Goal: Task Accomplishment & Management: Manage account settings

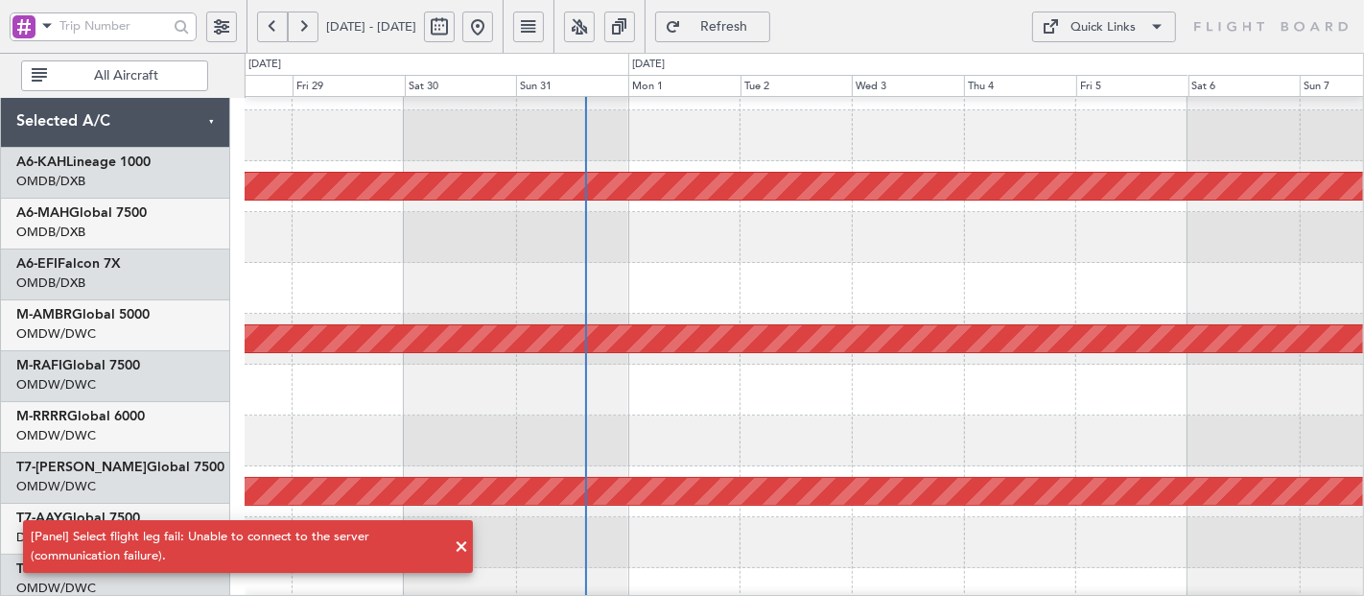
scroll to position [36, 0]
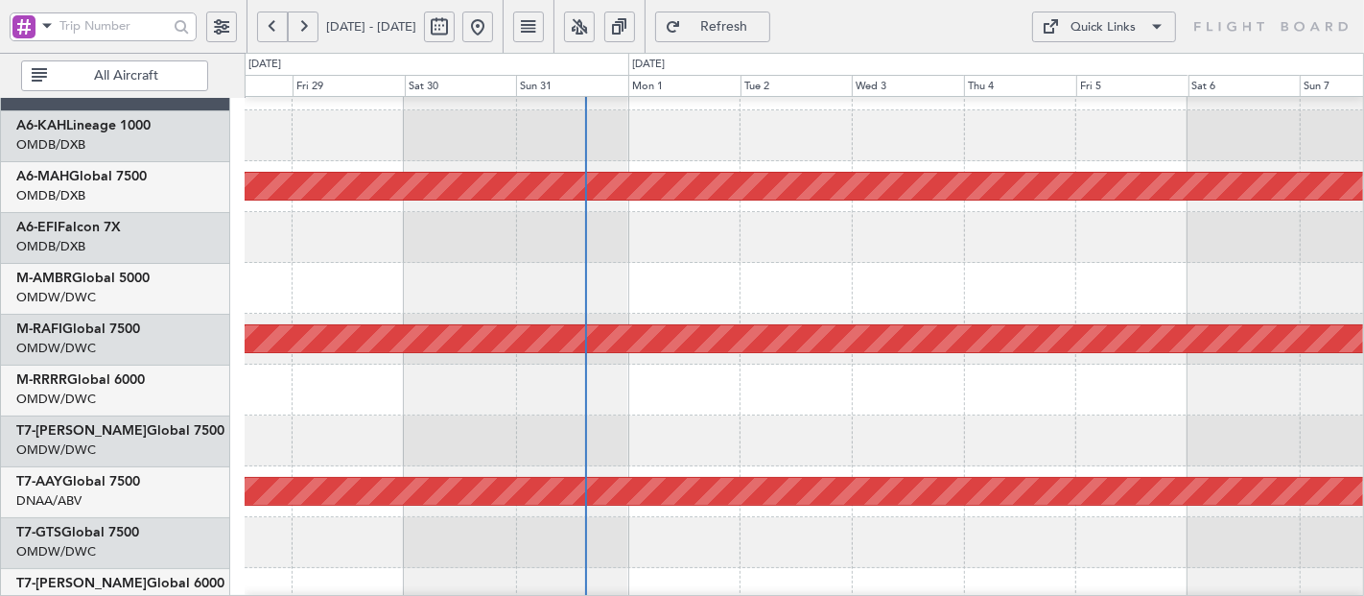
drag, startPoint x: 750, startPoint y: 27, endPoint x: 201, endPoint y: 22, distance: 548.8
click at [749, 26] on span "Refresh" at bounding box center [724, 26] width 79 height 13
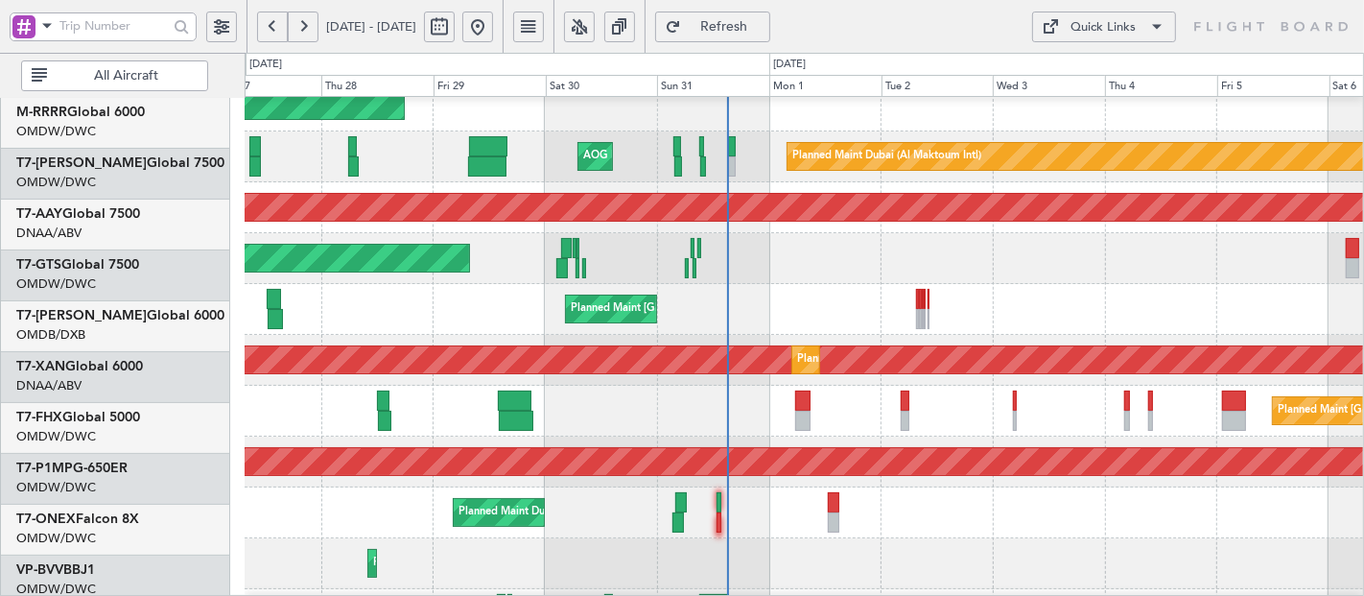
scroll to position [323, 0]
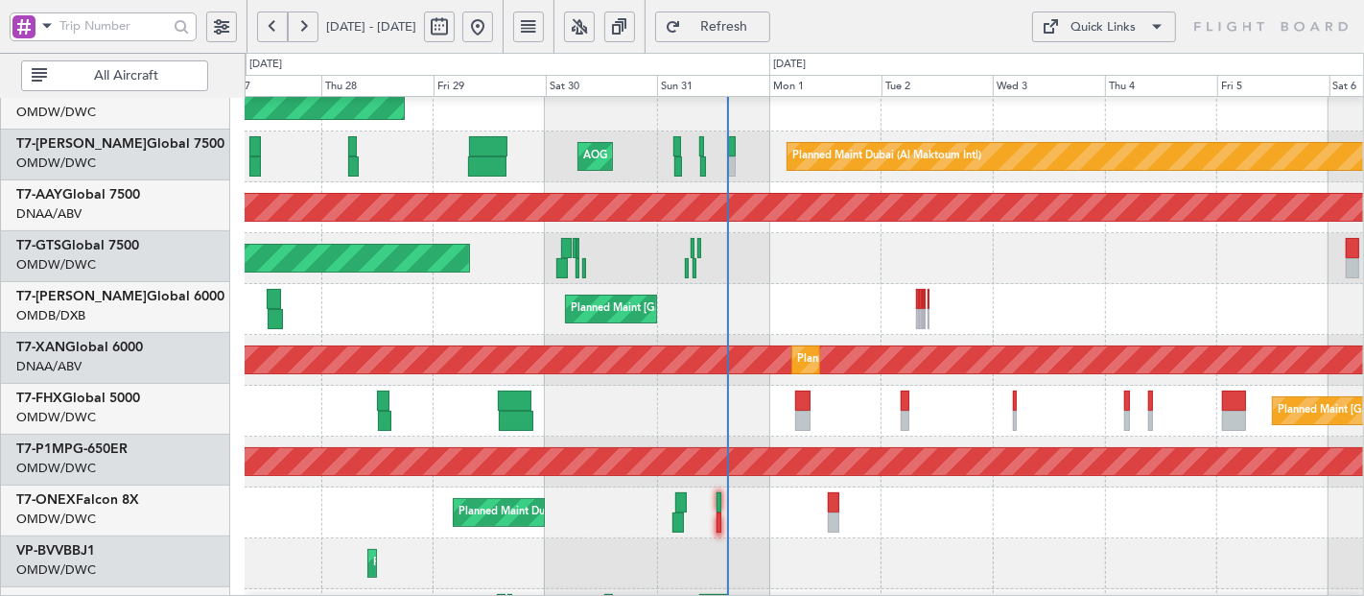
click at [655, 380] on div "Unplanned Maint [GEOGRAPHIC_DATA] (Al Maktoum Intl) Planned Maint [GEOGRAPHIC_D…" at bounding box center [804, 360] width 1119 height 51
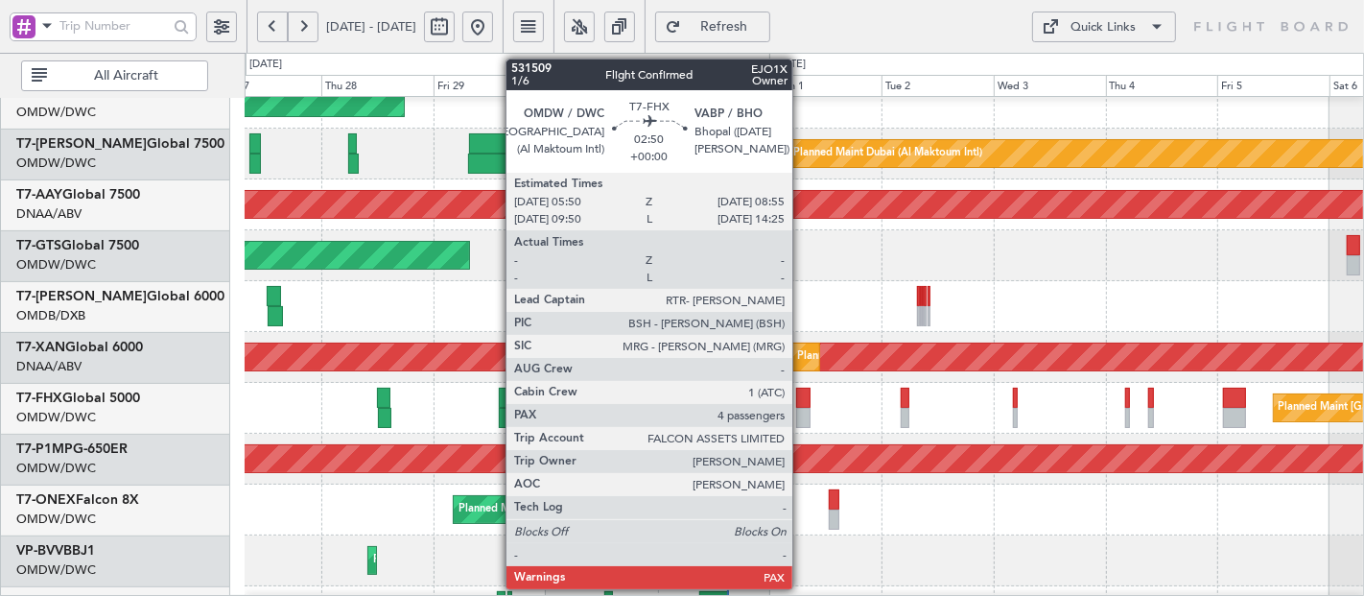
click at [805, 401] on div at bounding box center [803, 398] width 14 height 20
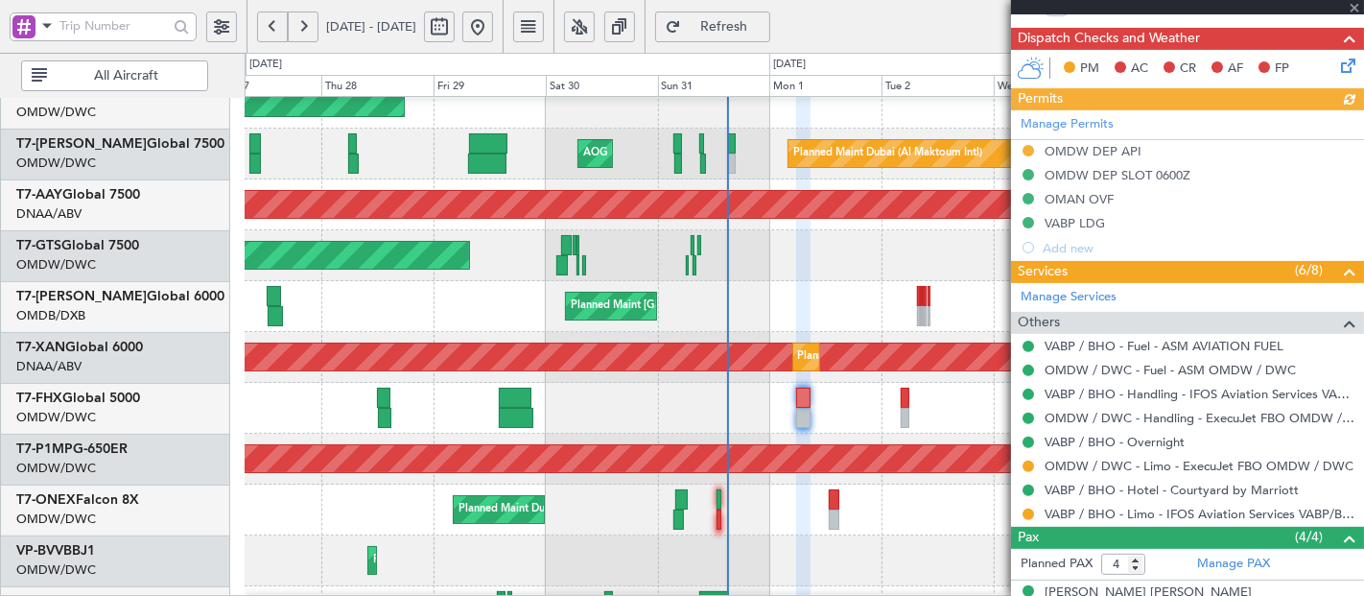
scroll to position [513, 0]
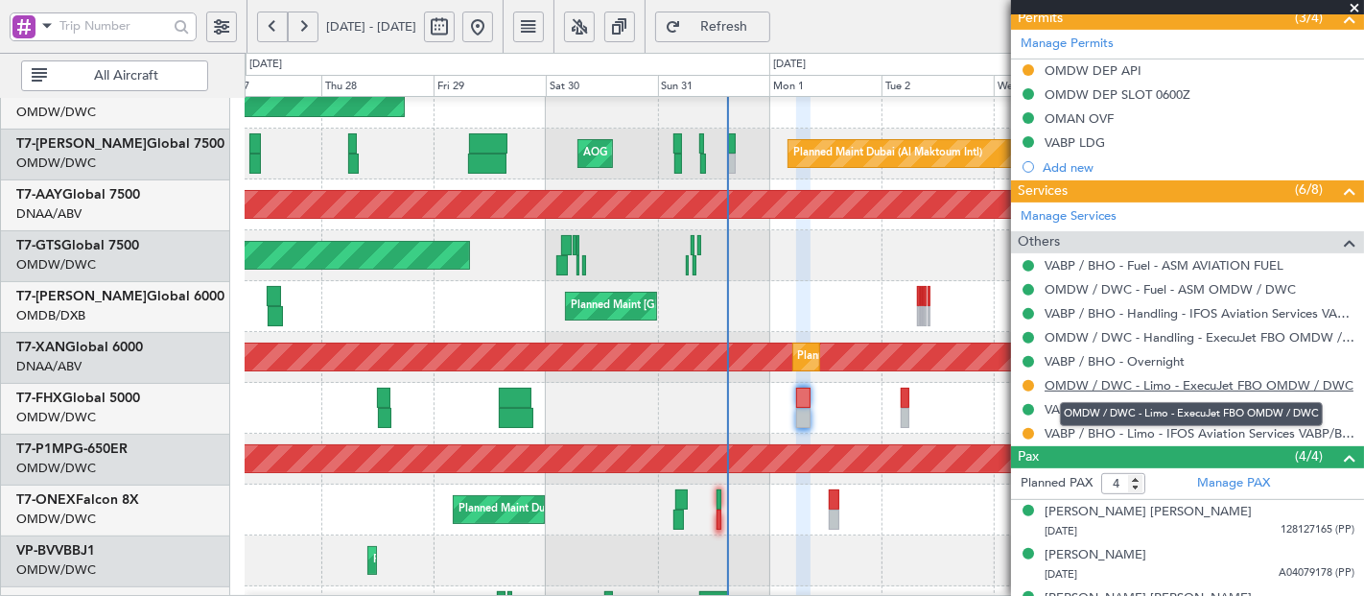
click at [1203, 386] on link "OMDW / DWC - Limo - ExecuJet FBO OMDW / DWC" at bounding box center [1199, 385] width 309 height 16
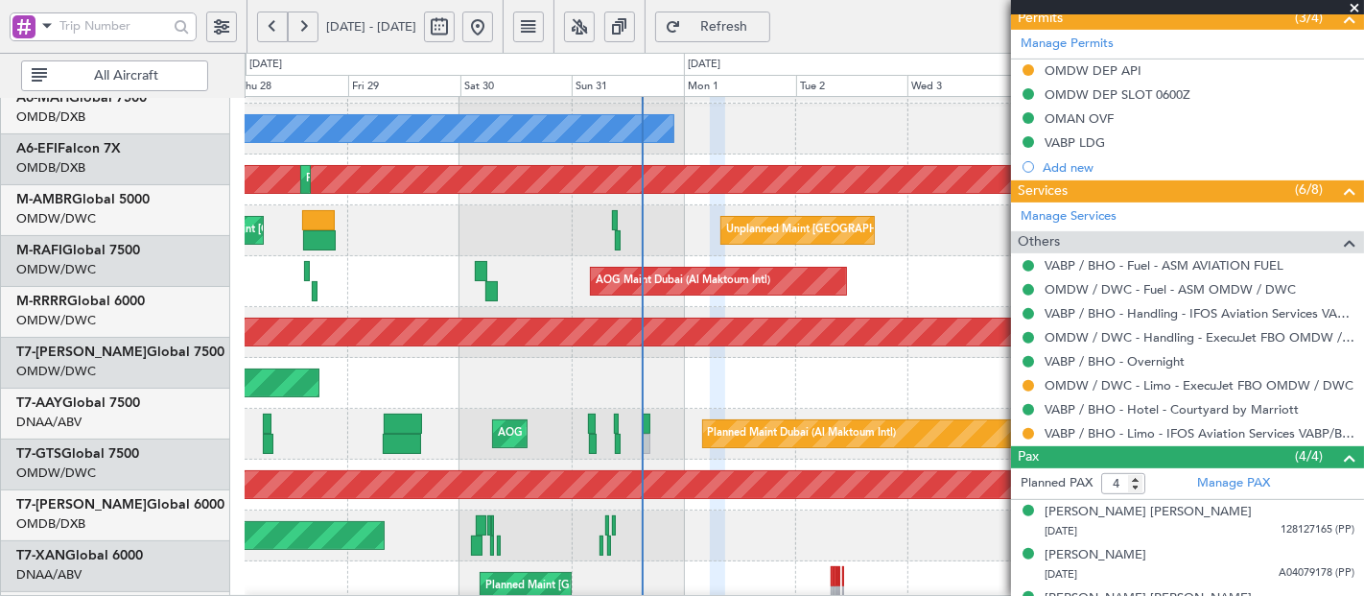
click at [641, 498] on div "Unplanned Maint [GEOGRAPHIC_DATA] (Al Maktoum Intl) Planned Maint [GEOGRAPHIC_D…" at bounding box center [804, 485] width 1119 height 51
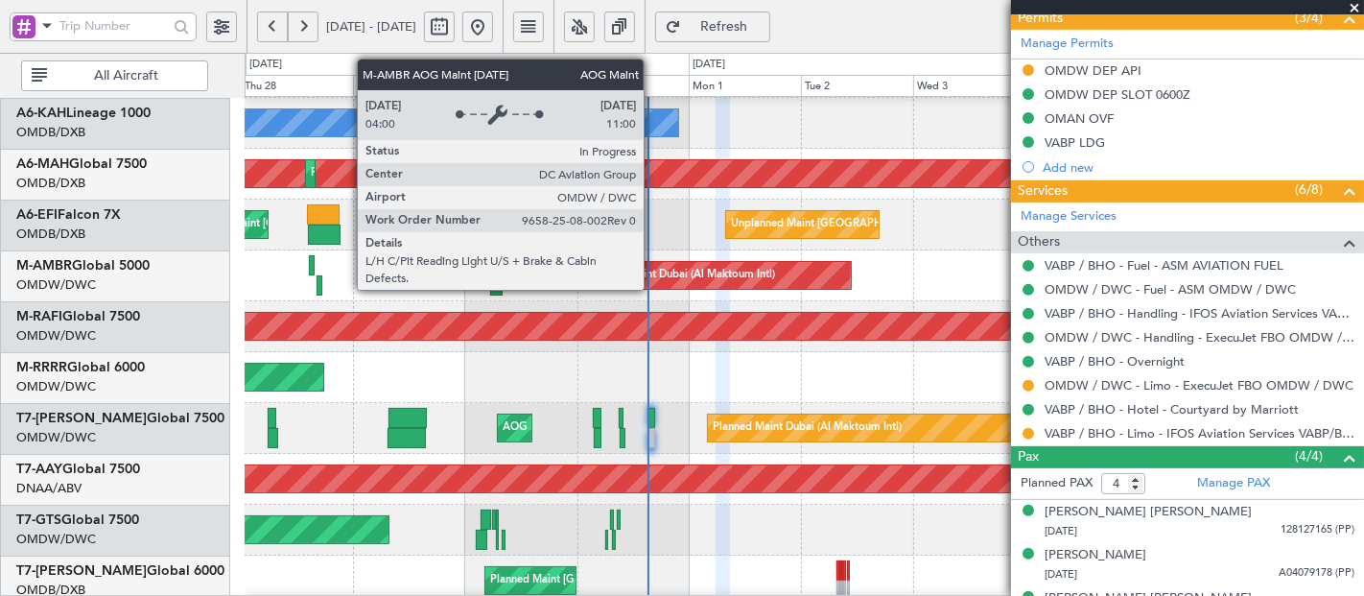
scroll to position [0, 0]
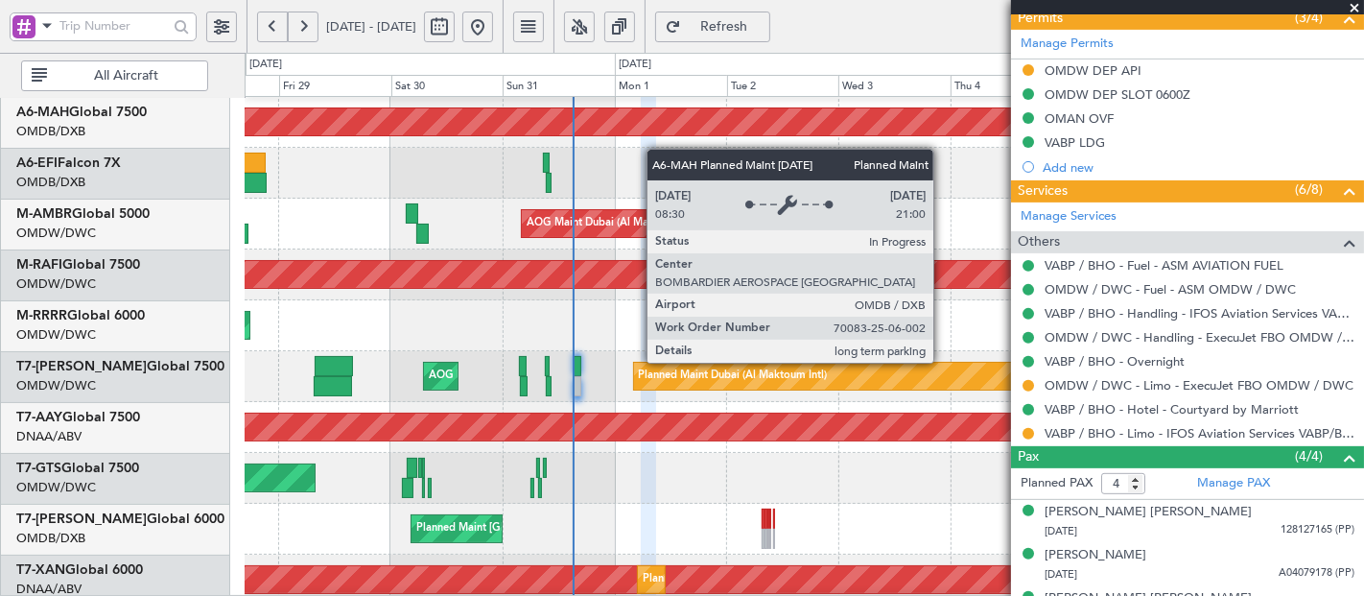
click at [657, 128] on div "Planned Maint [GEOGRAPHIC_DATA] ([GEOGRAPHIC_DATA] Intl)" at bounding box center [804, 121] width 3355 height 27
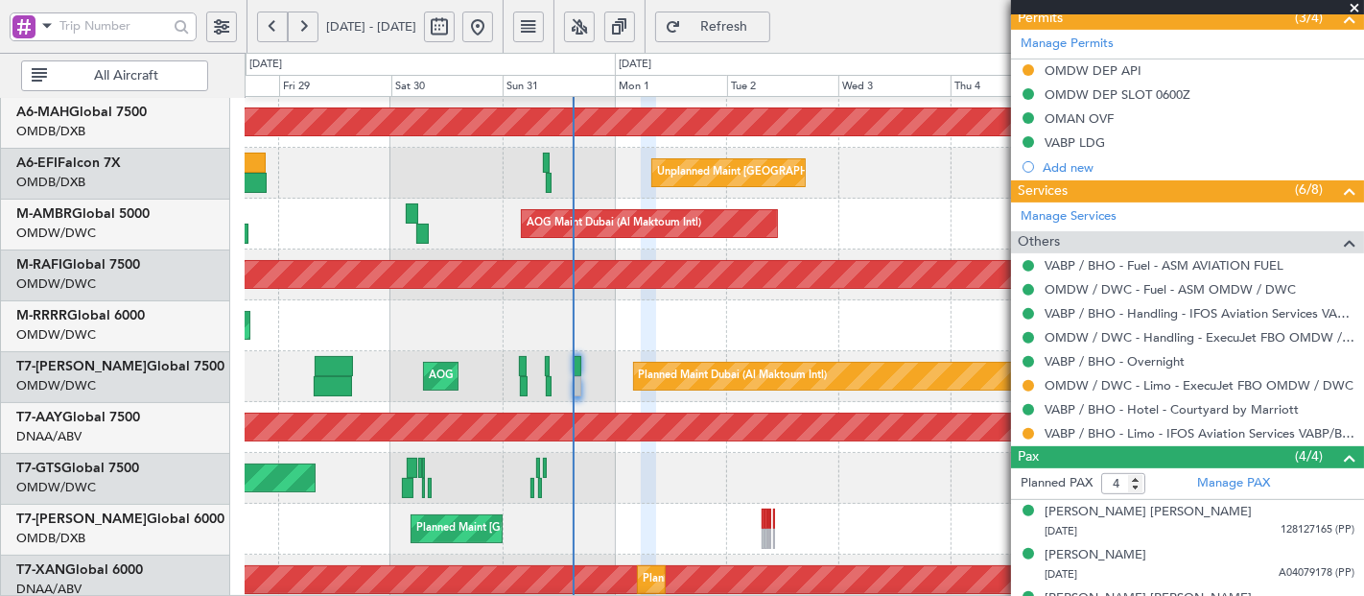
scroll to position [367, 0]
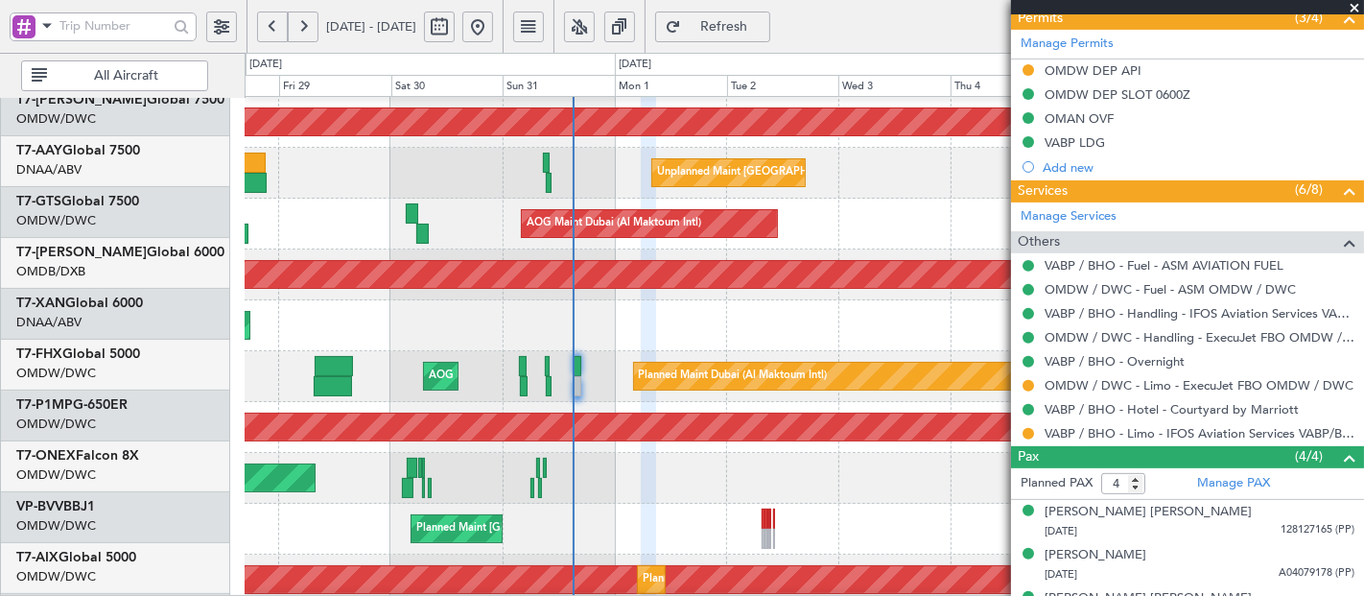
click at [622, 453] on div "Unplanned Maint [GEOGRAPHIC_DATA] (Seletar)" at bounding box center [804, 478] width 1119 height 51
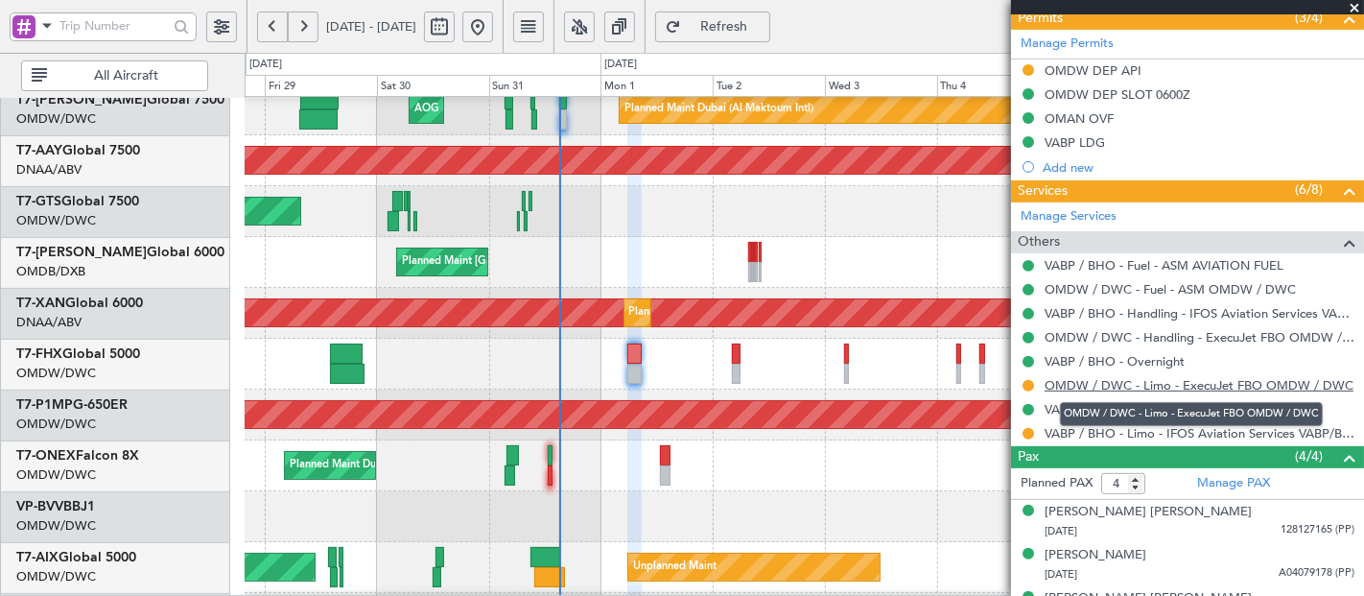
click at [1100, 379] on link "OMDW / DWC - Limo - ExecuJet FBO OMDW / DWC" at bounding box center [1199, 385] width 309 height 16
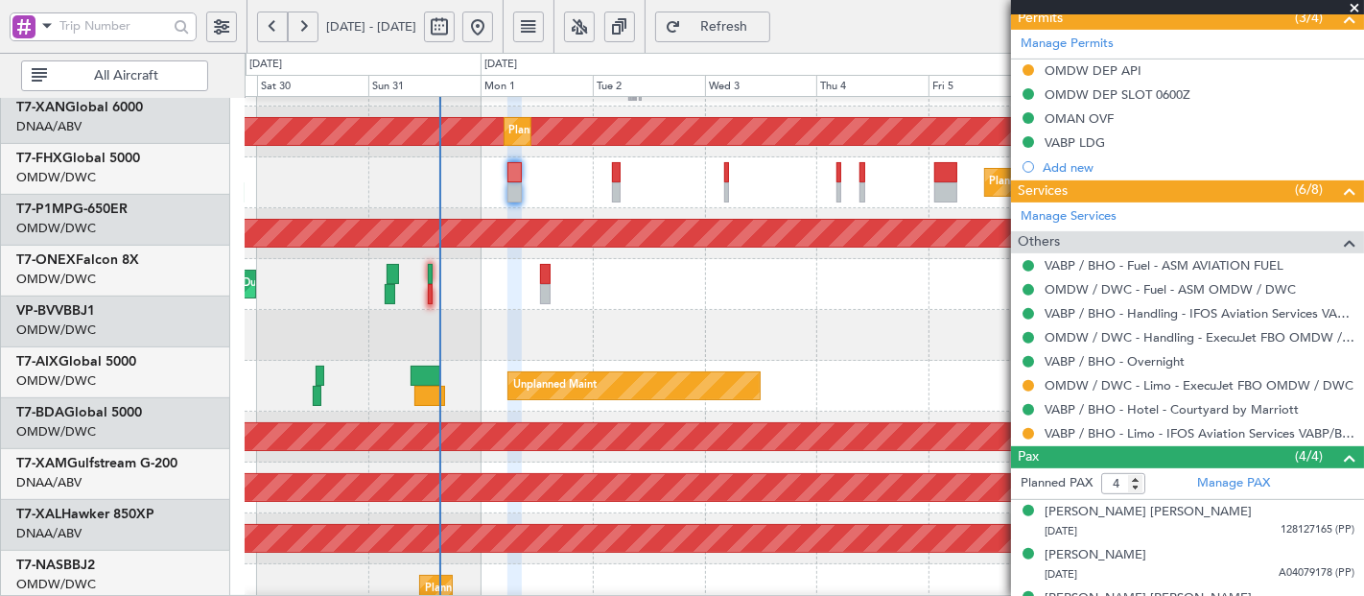
scroll to position [618, 0]
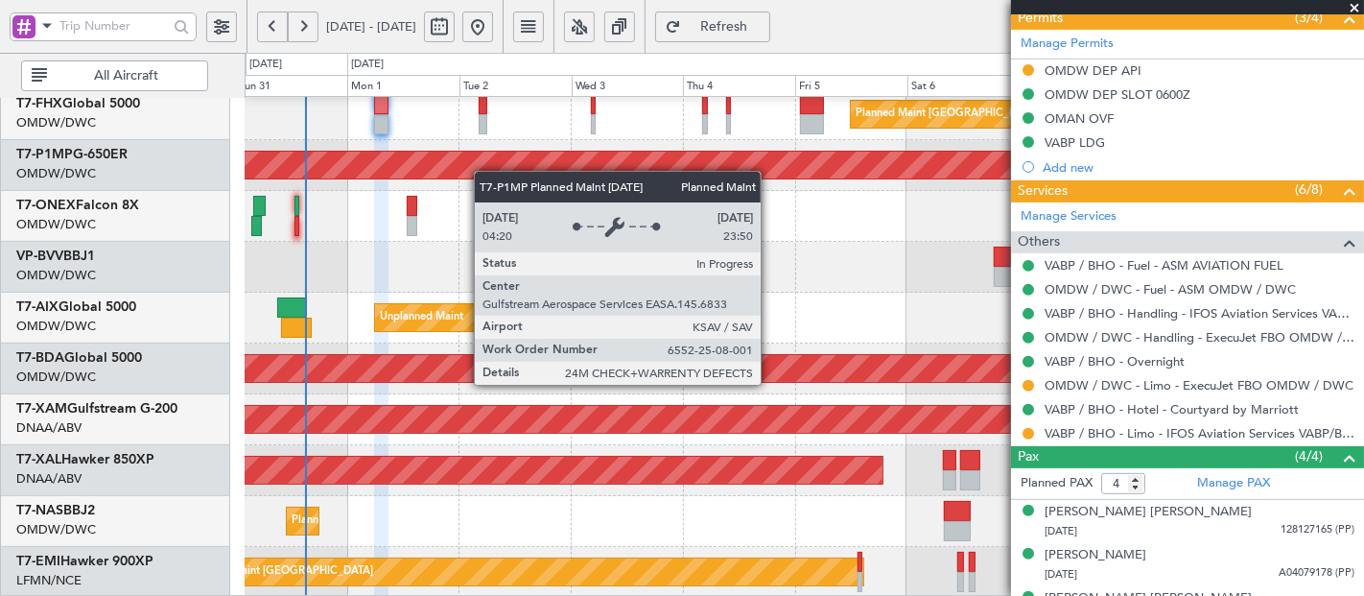
click at [466, 158] on div "Planned Maint [GEOGRAPHIC_DATA] ([GEOGRAPHIC_DATA]) Planned Maint Savannah ([GE…" at bounding box center [804, 38] width 1119 height 1119
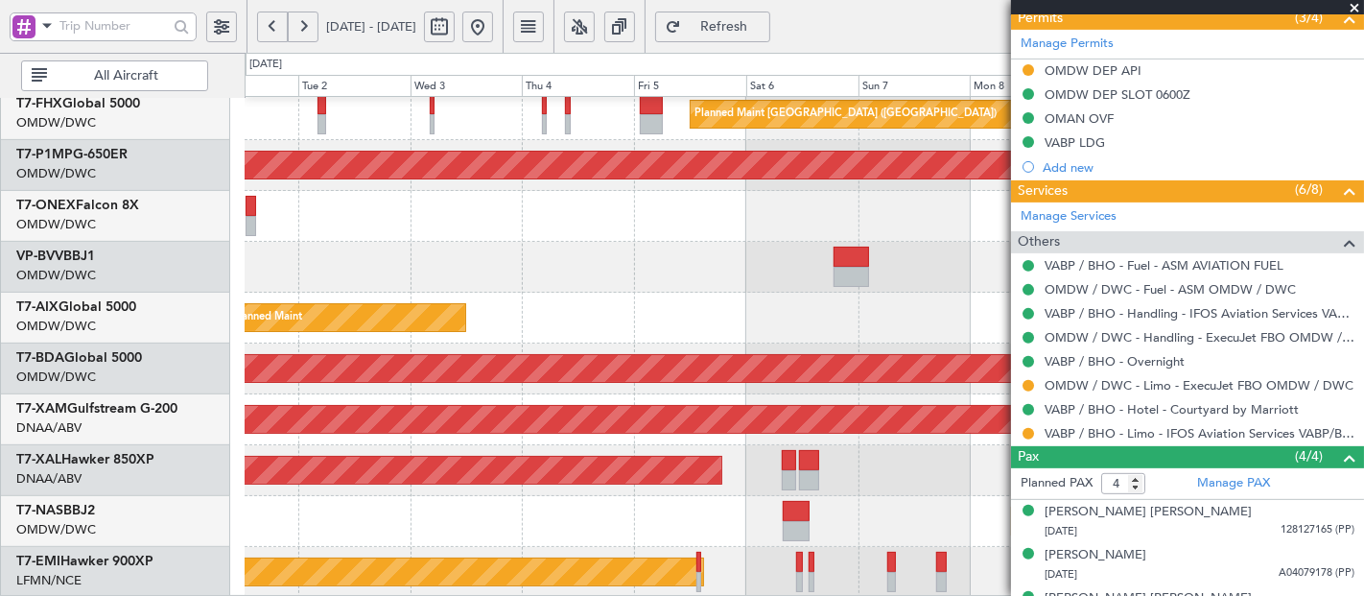
click at [704, 507] on div "Planned Maint [GEOGRAPHIC_DATA]-[GEOGRAPHIC_DATA] Planned Maint Abuja ([PERSON_…" at bounding box center [805, 521] width 1120 height 51
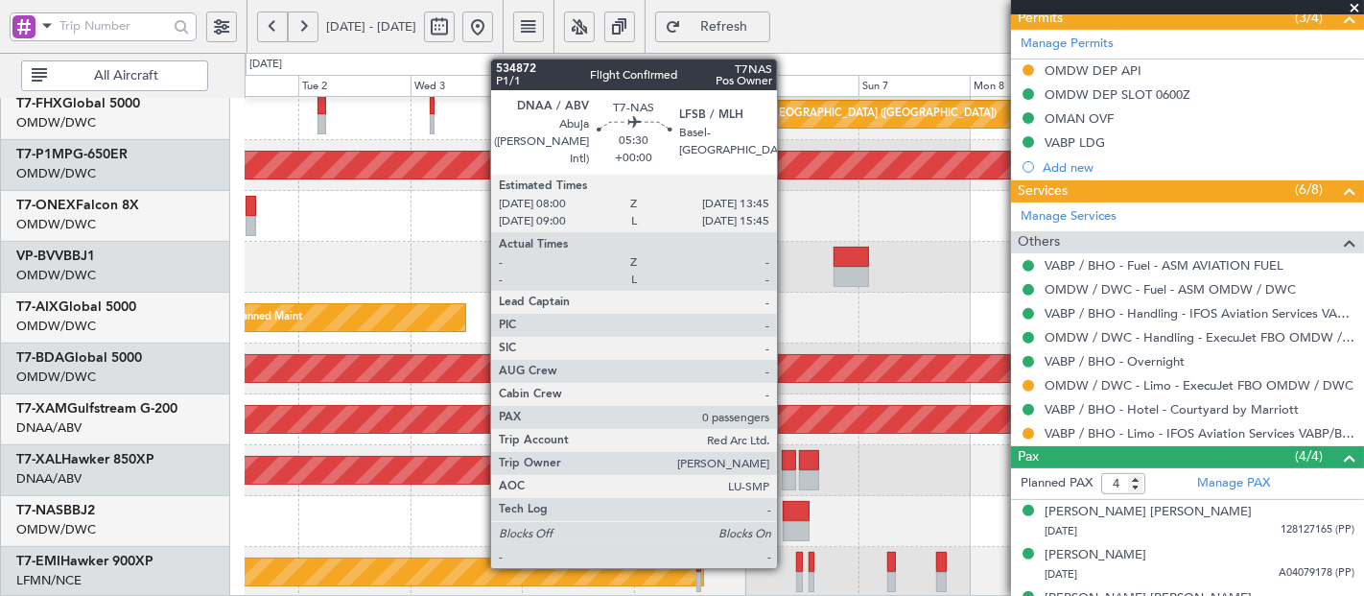
click at [787, 503] on div at bounding box center [796, 511] width 27 height 20
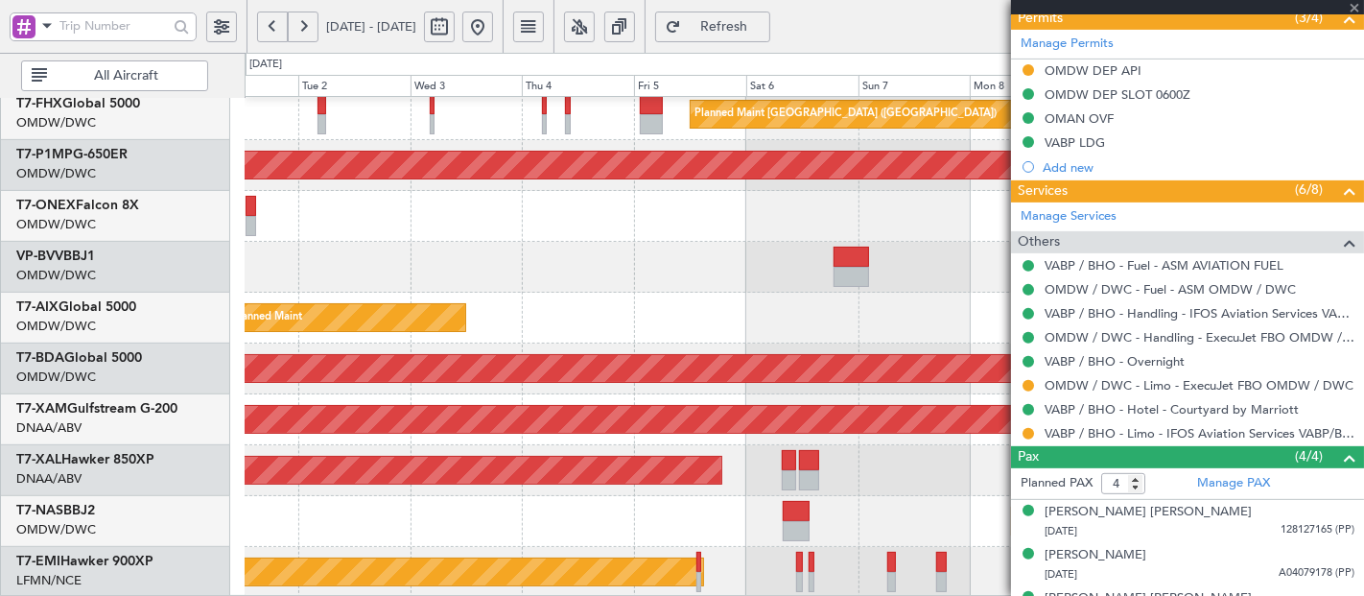
type input "0"
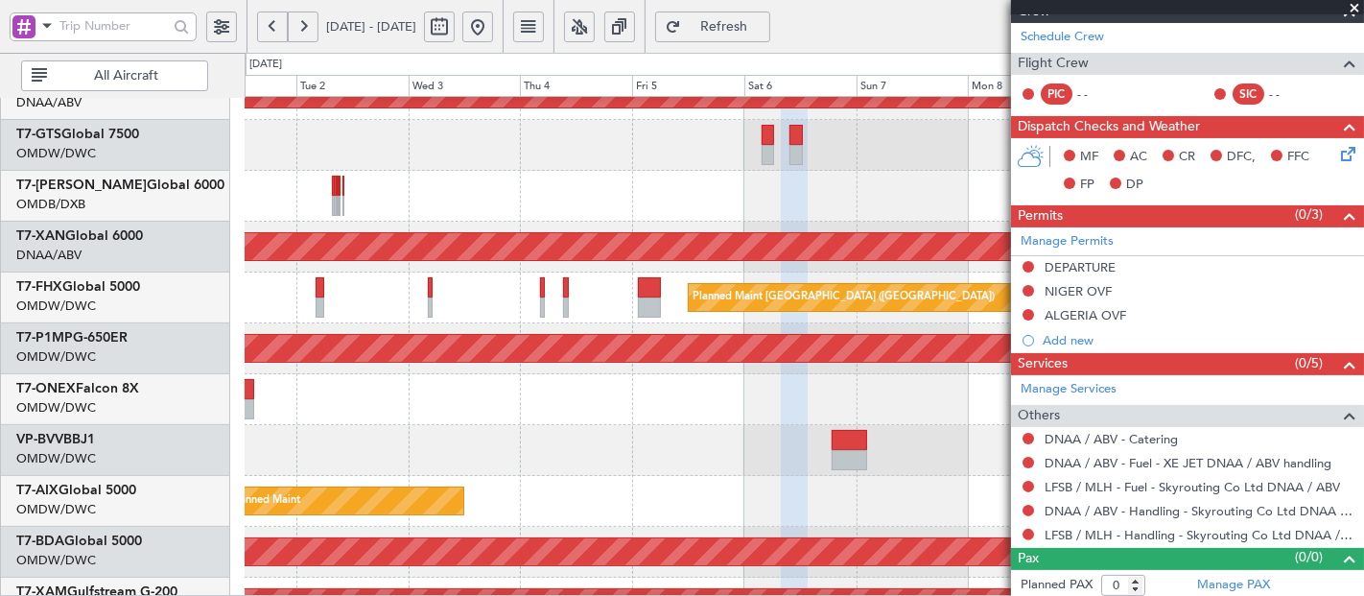
scroll to position [433, 0]
click at [482, 467] on div at bounding box center [805, 450] width 1120 height 51
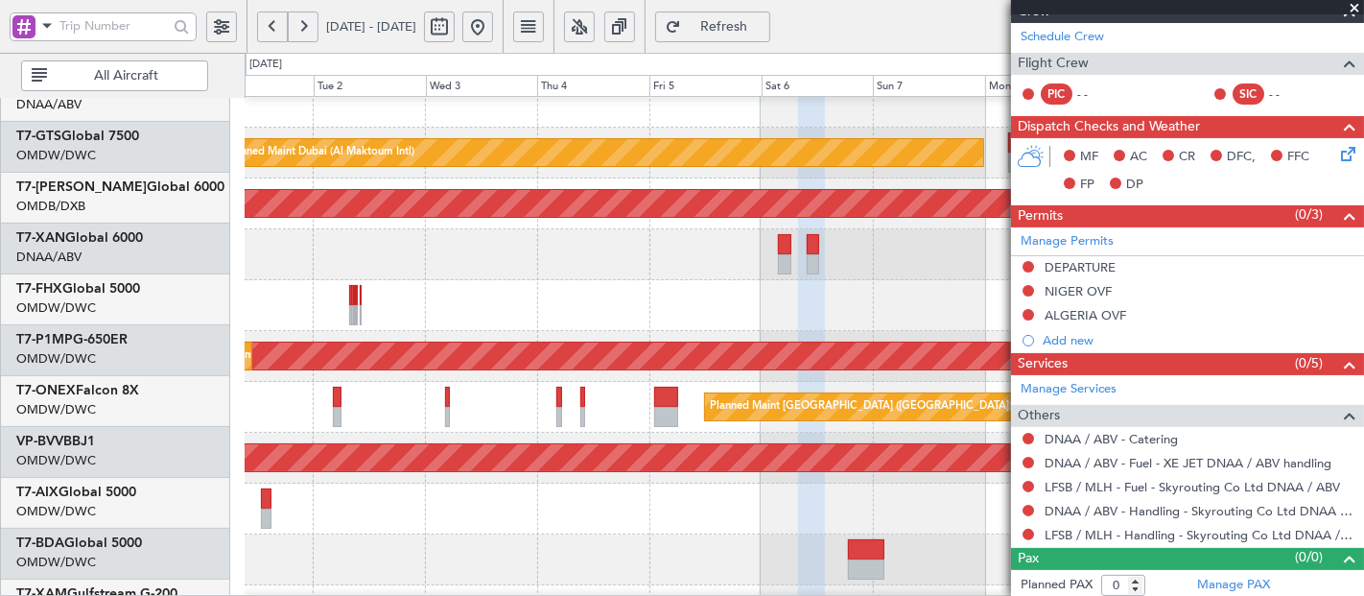
scroll to position [280, 0]
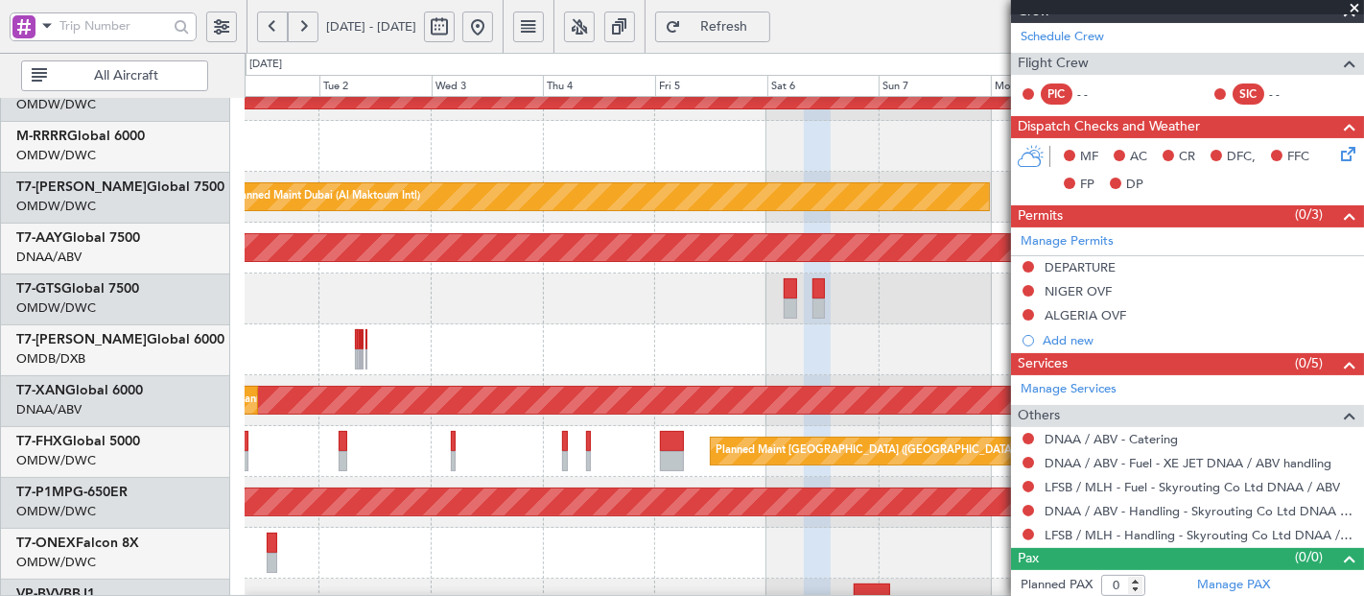
click at [389, 456] on div "Planned Maint [GEOGRAPHIC_DATA] ([GEOGRAPHIC_DATA])" at bounding box center [804, 451] width 1119 height 51
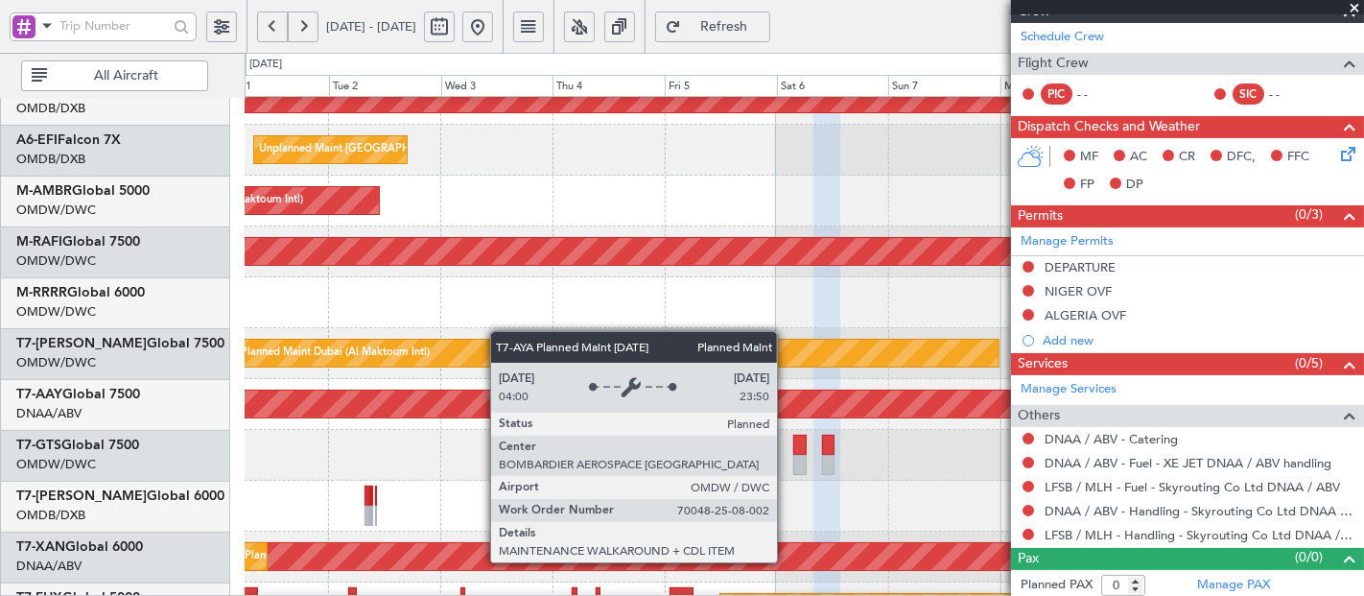
click at [501, 362] on div "Planned Maint Dubai (Al Maktoum Intl)" at bounding box center [617, 353] width 763 height 27
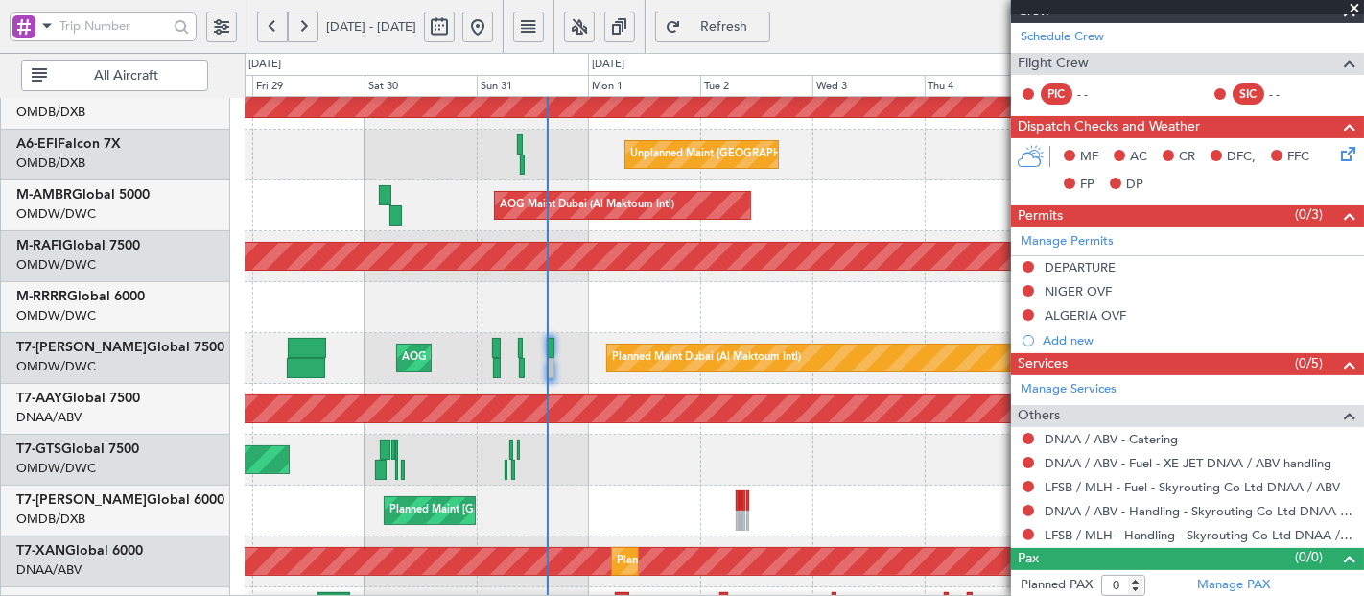
scroll to position [124, 0]
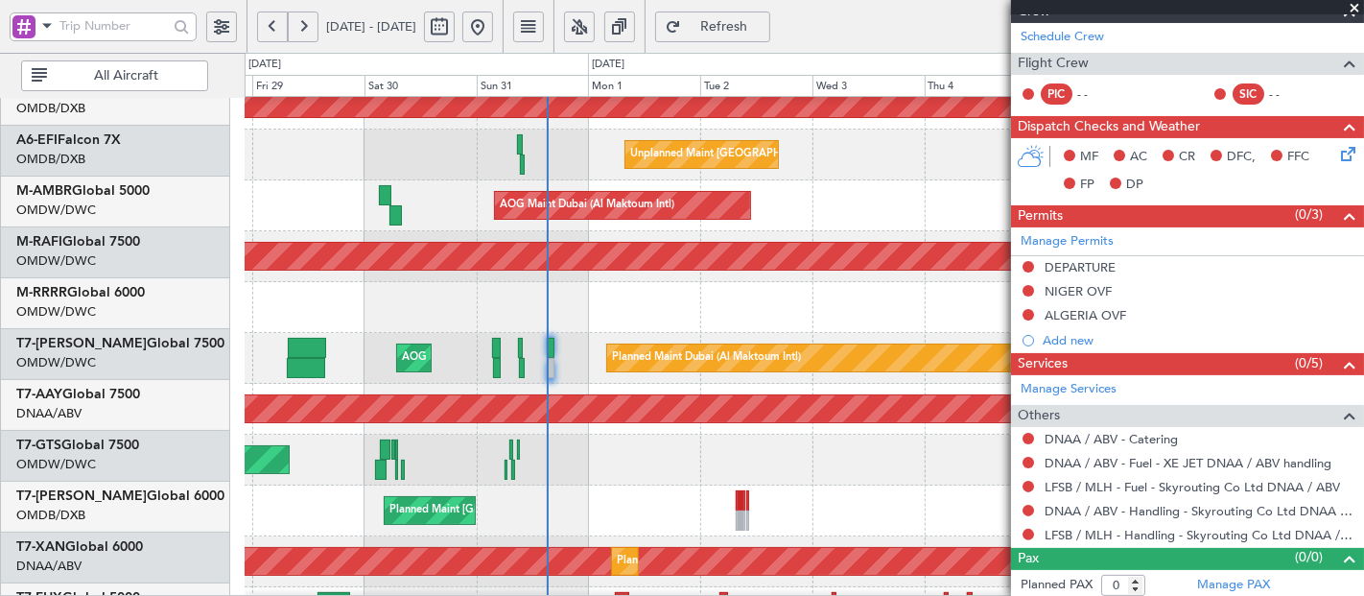
click at [920, 295] on div "Planned Maint Dubai (Al Maktoum Intl)" at bounding box center [805, 307] width 1120 height 51
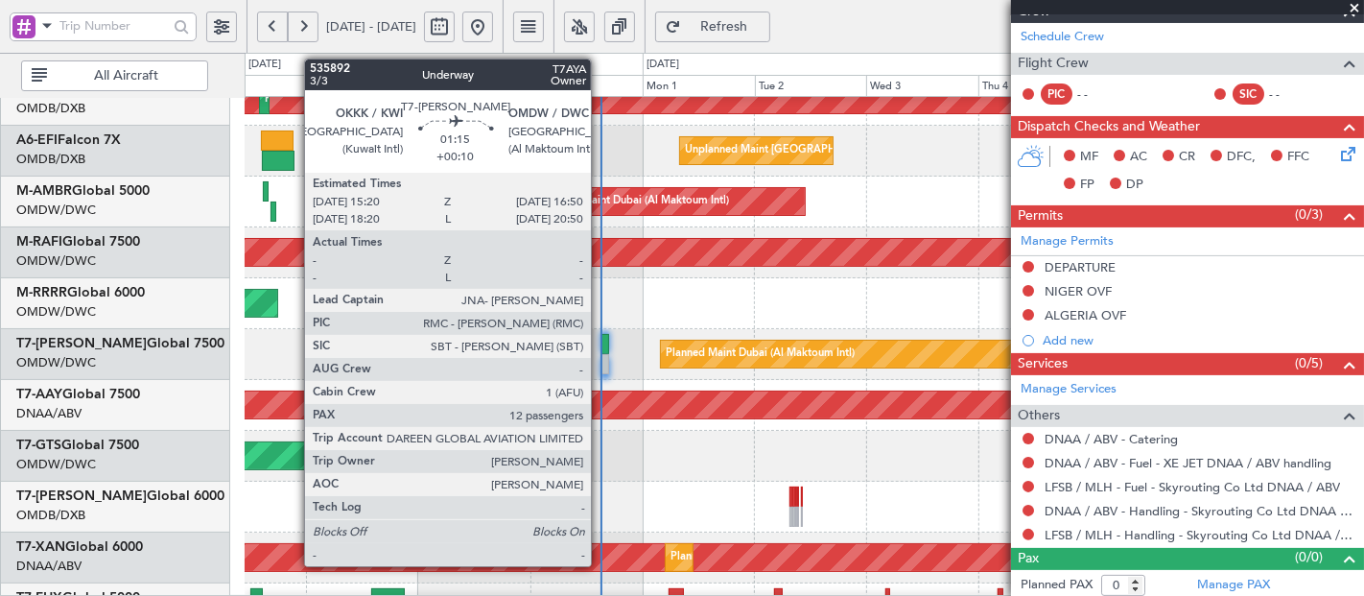
click at [601, 338] on div at bounding box center [605, 344] width 8 height 20
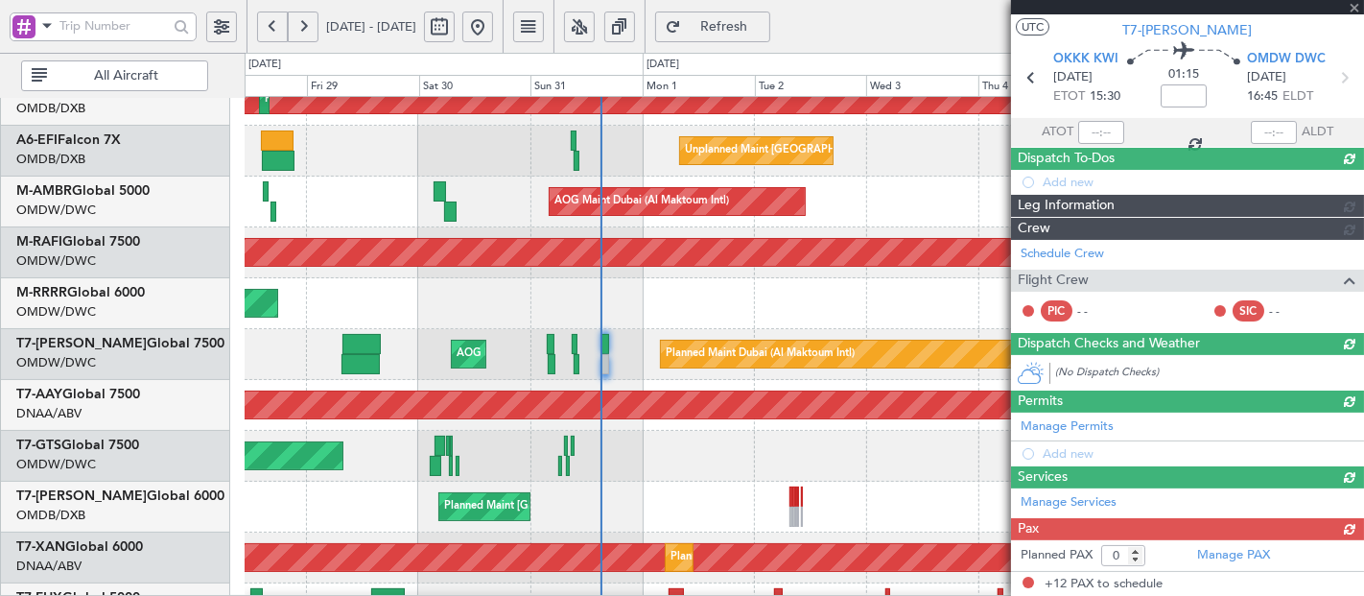
type input "+00:10"
type input "12"
type input "[PERSON_NAME] (ANI)"
type input "7147"
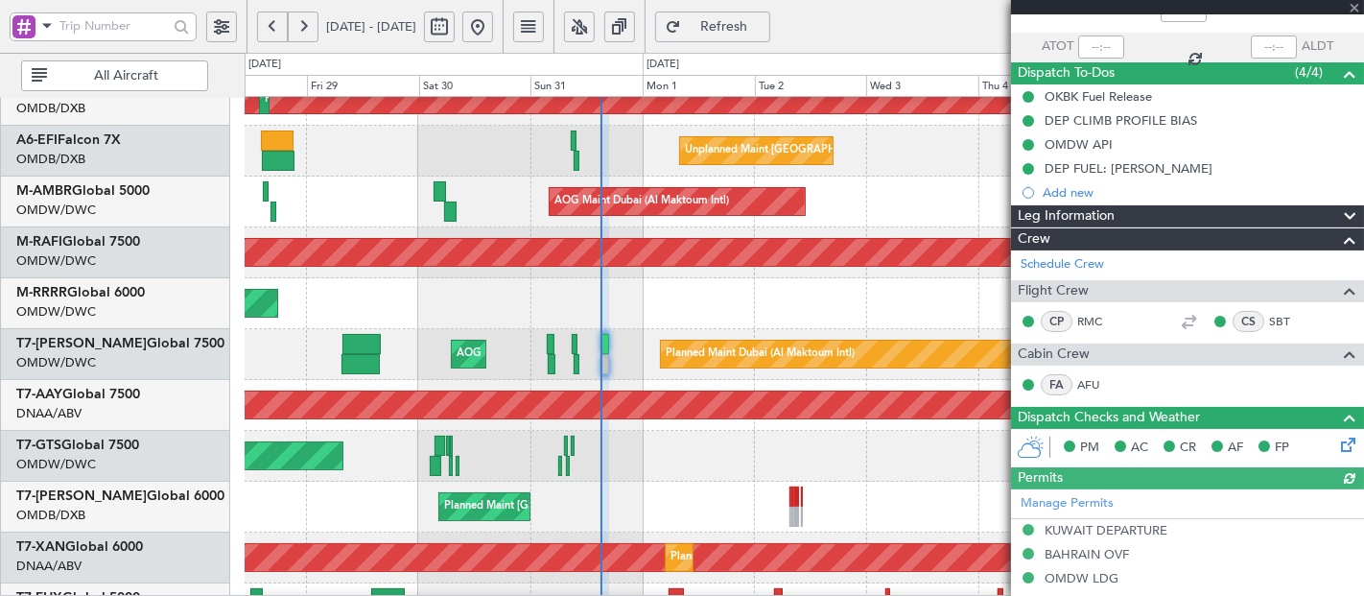
scroll to position [0, 0]
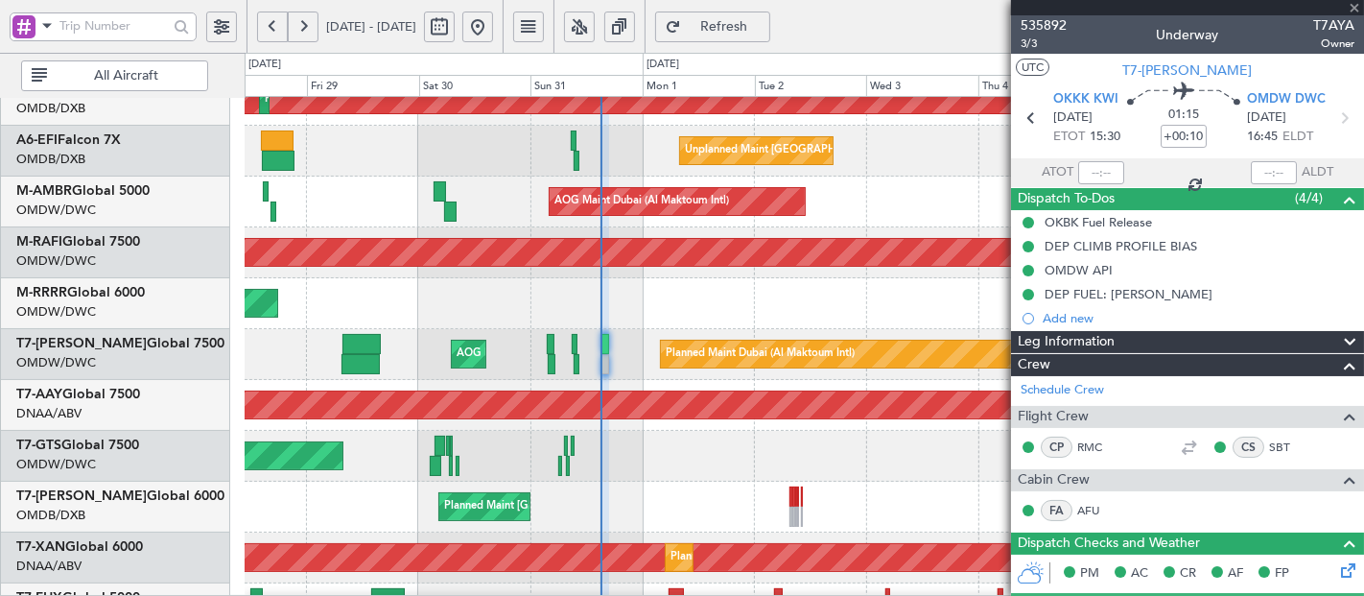
click at [1096, 172] on div at bounding box center [1101, 172] width 46 height 23
click at [1091, 158] on section "ATOT ALDT" at bounding box center [1187, 172] width 353 height 29
click at [1096, 170] on input "text" at bounding box center [1101, 172] width 46 height 23
type input "15:11"
click at [765, 279] on div "Planned Maint Dubai (Al Maktoum Intl)" at bounding box center [805, 303] width 1120 height 51
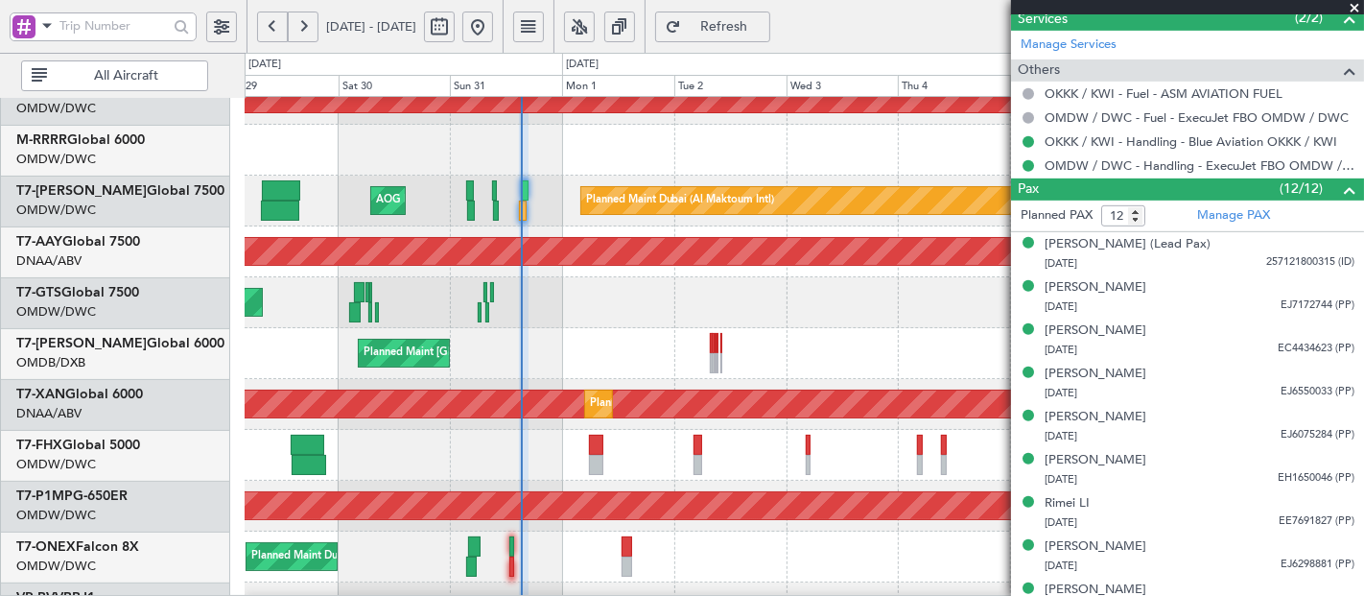
click at [417, 230] on div "Unplanned Maint [GEOGRAPHIC_DATA] (Al Maktoum Intl)" at bounding box center [805, 251] width 1120 height 51
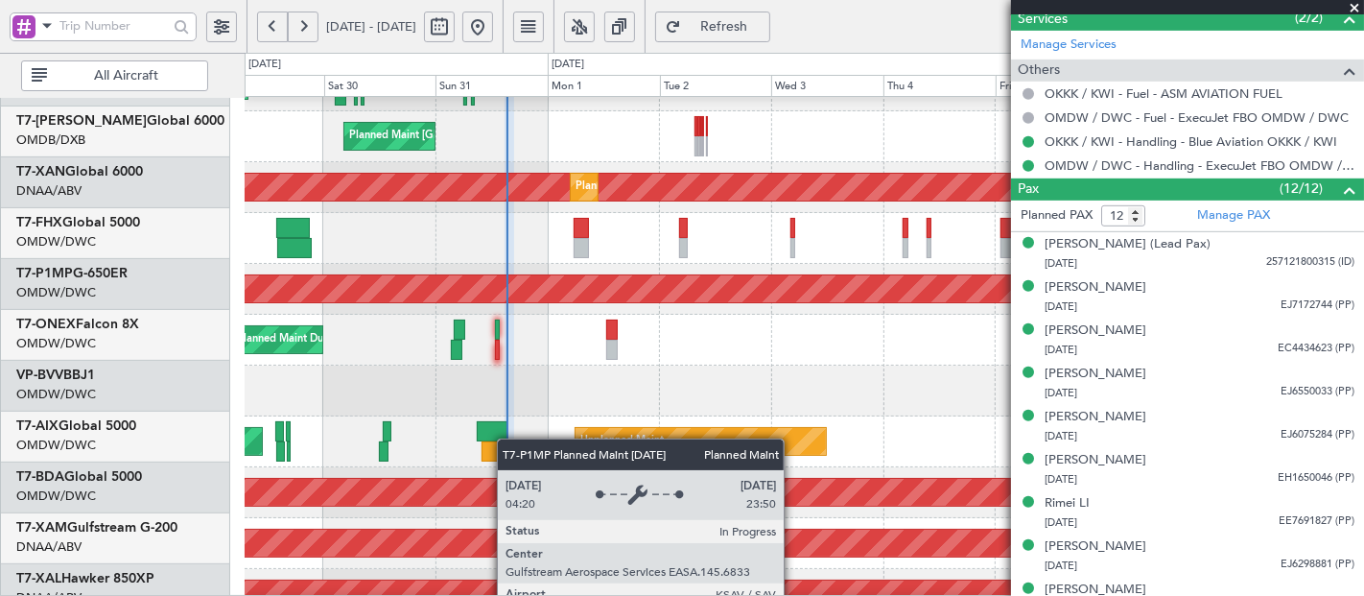
scroll to position [501, 0]
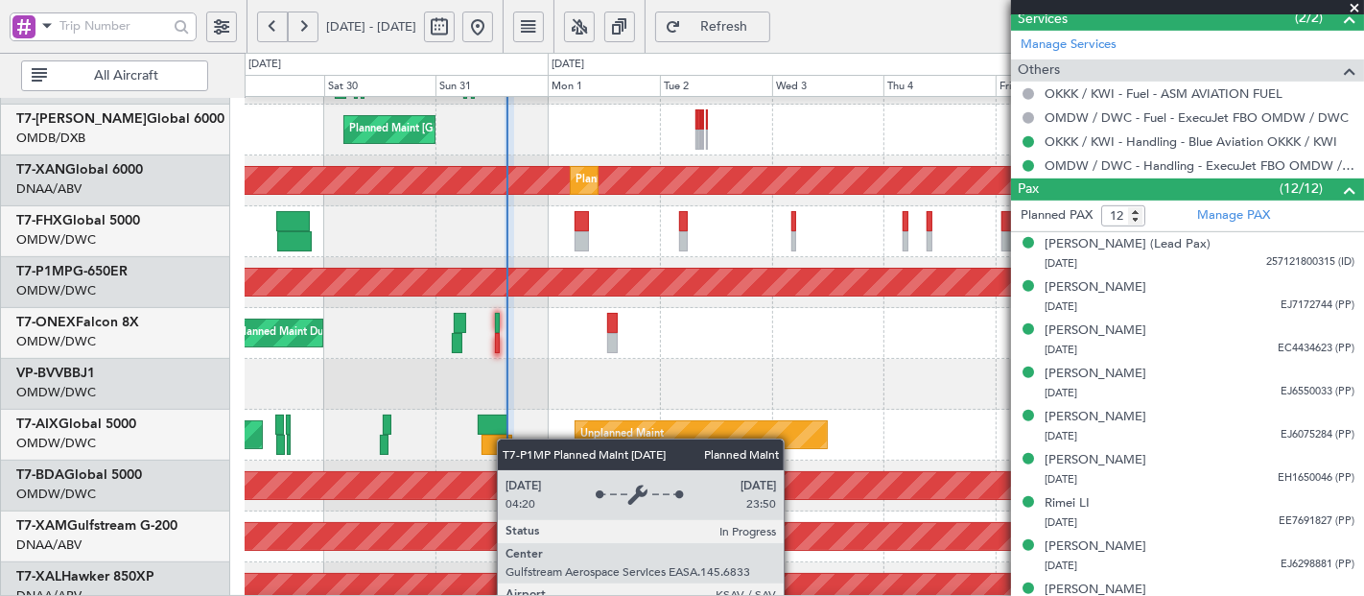
click at [506, 295] on div "Planned Maint Savannah (Savannah/hilton Head Intl)" at bounding box center [805, 283] width 3360 height 31
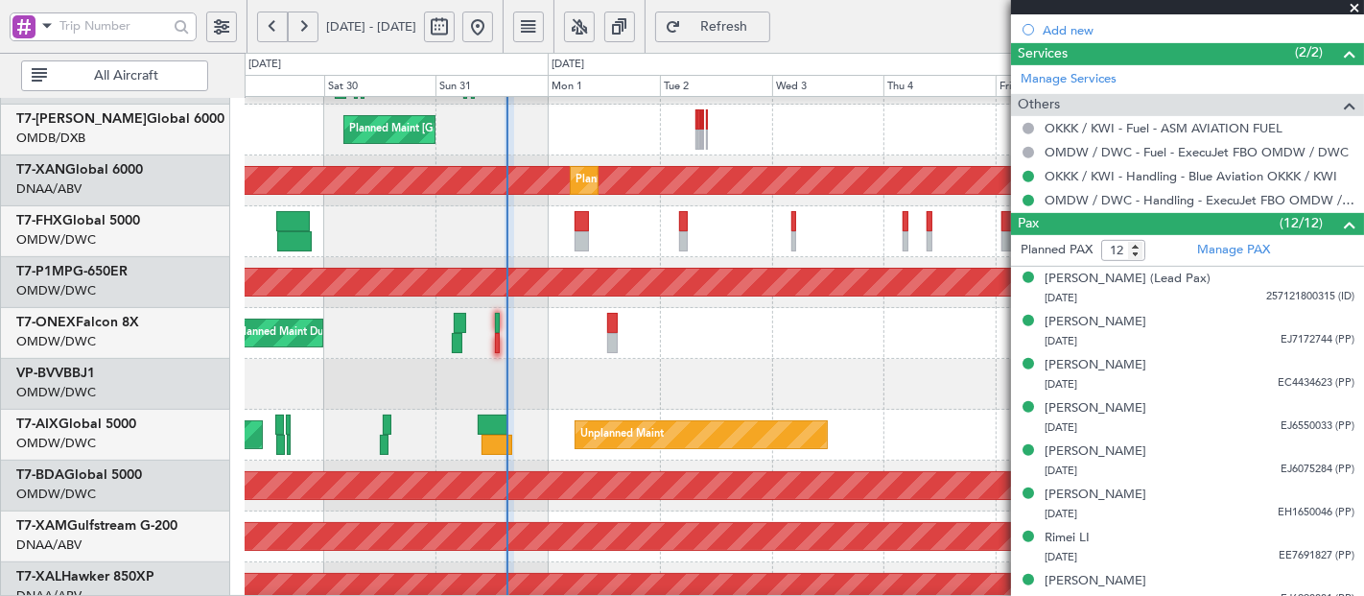
type input "[PERSON_NAME] (ANI)"
type input "7147"
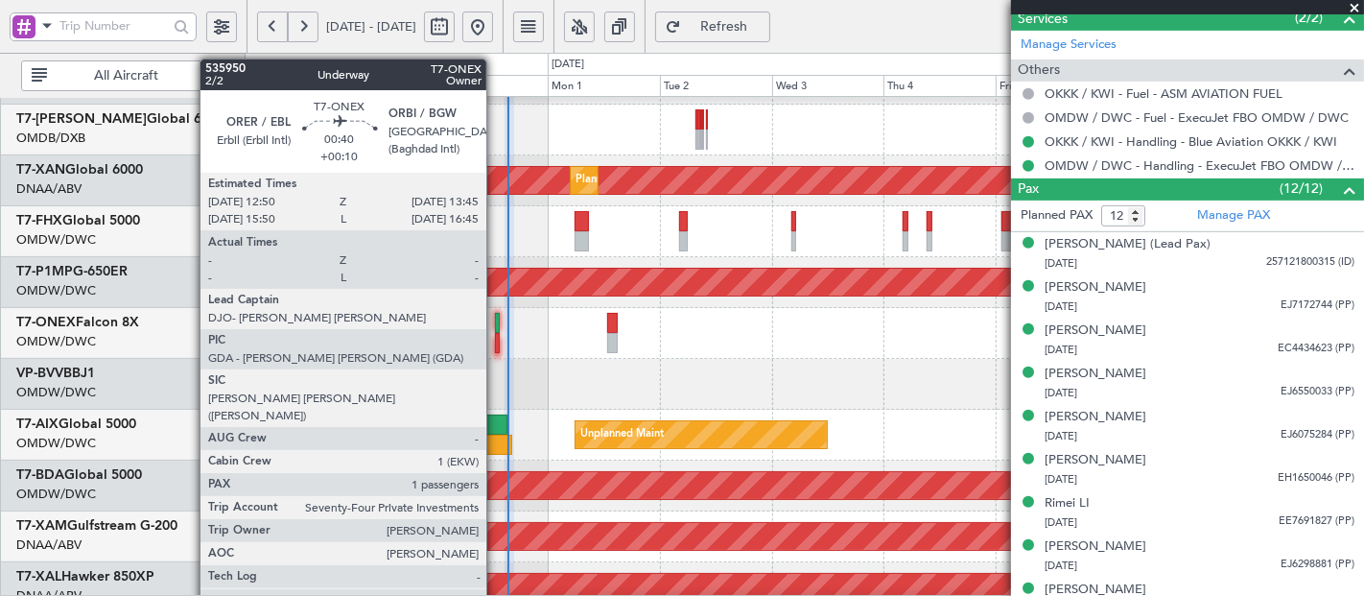
click at [496, 323] on div at bounding box center [497, 323] width 5 height 20
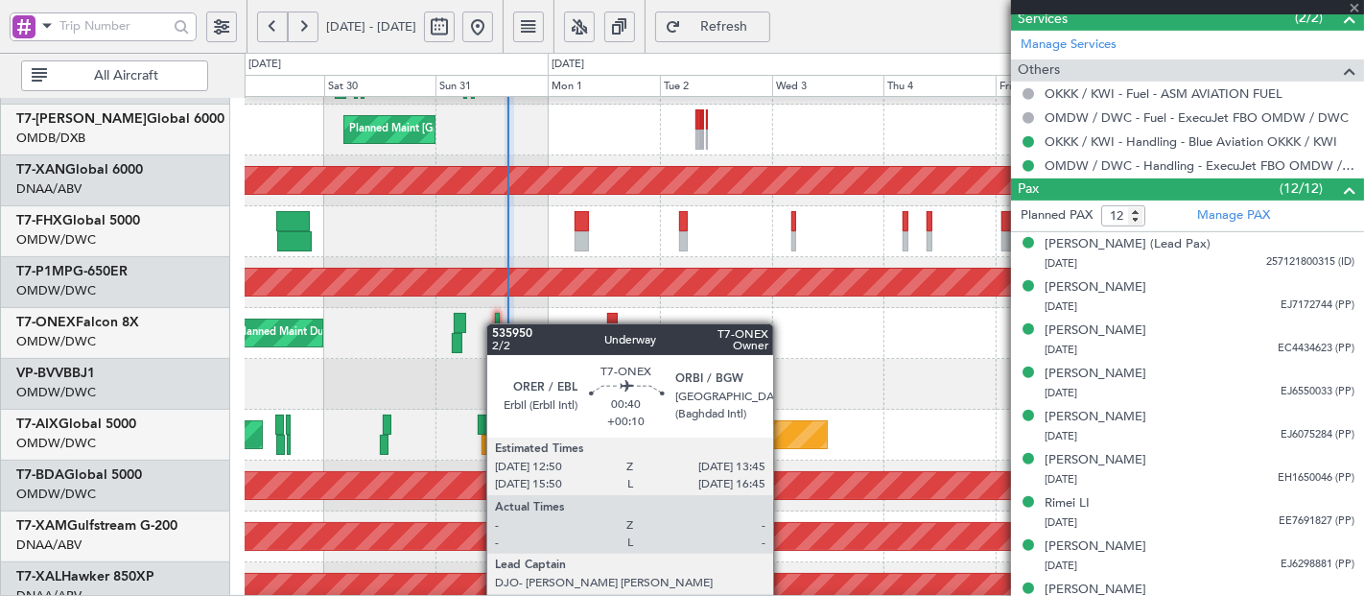
type input "[PERSON_NAME] (ANI)"
type input "7147"
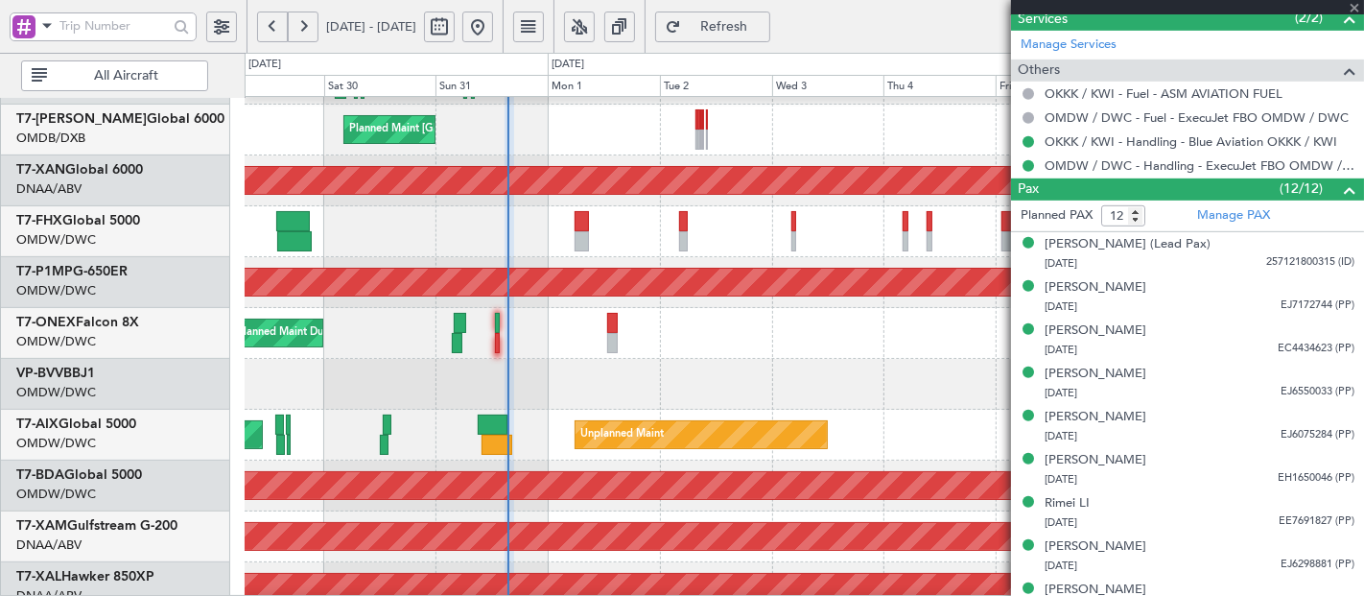
type input "1"
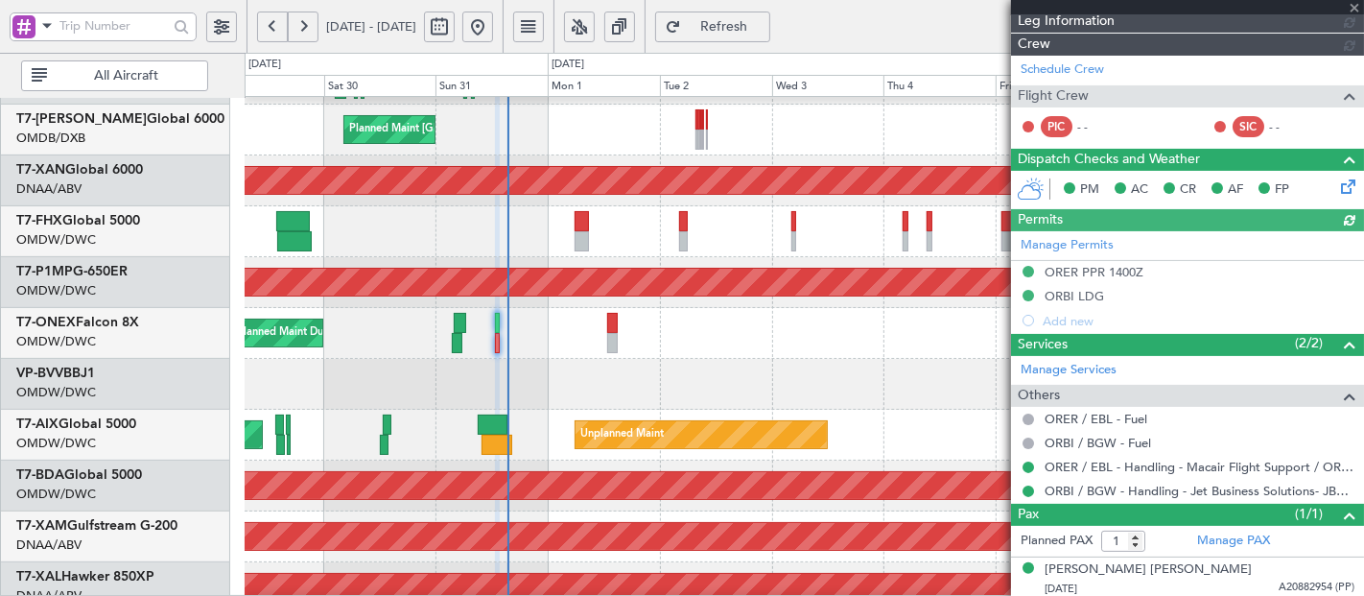
type input "[PERSON_NAME] (ANI)"
type input "7149"
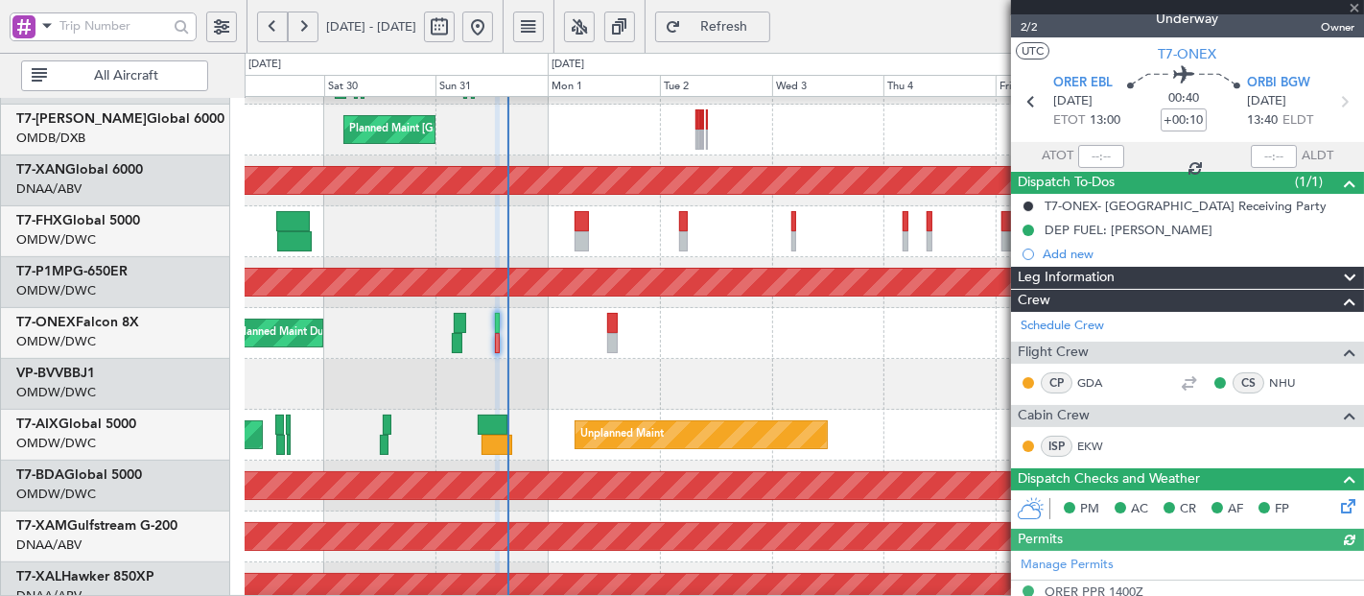
scroll to position [0, 0]
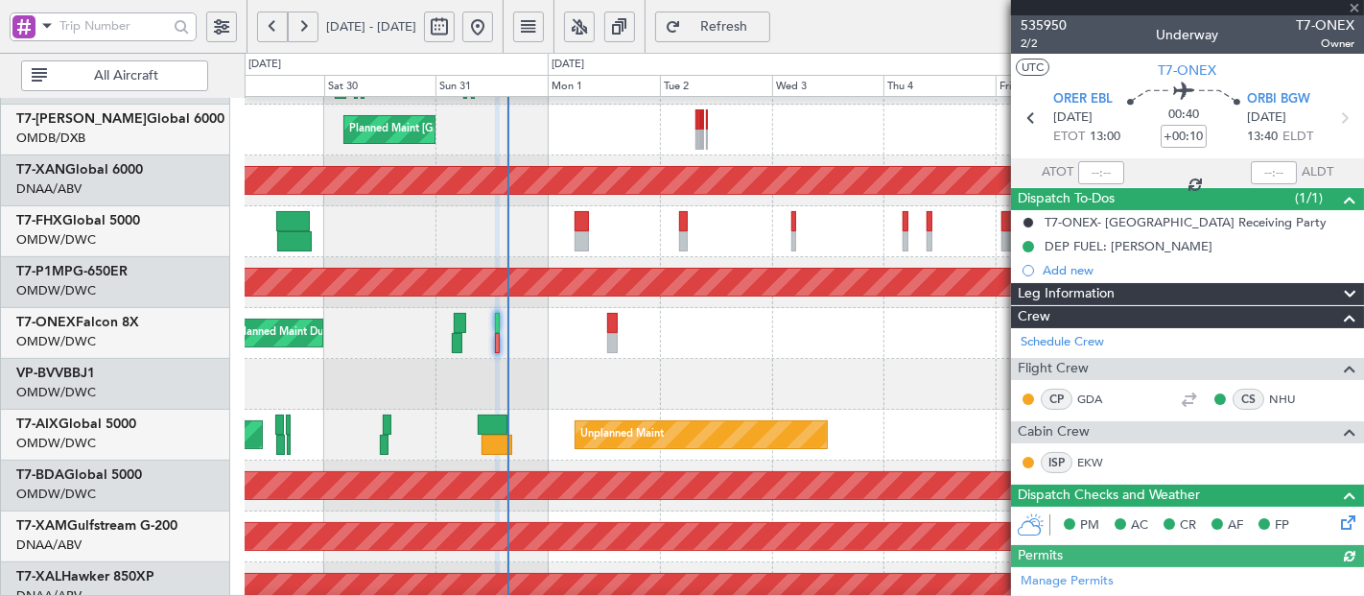
click at [1091, 177] on div at bounding box center [1101, 172] width 46 height 23
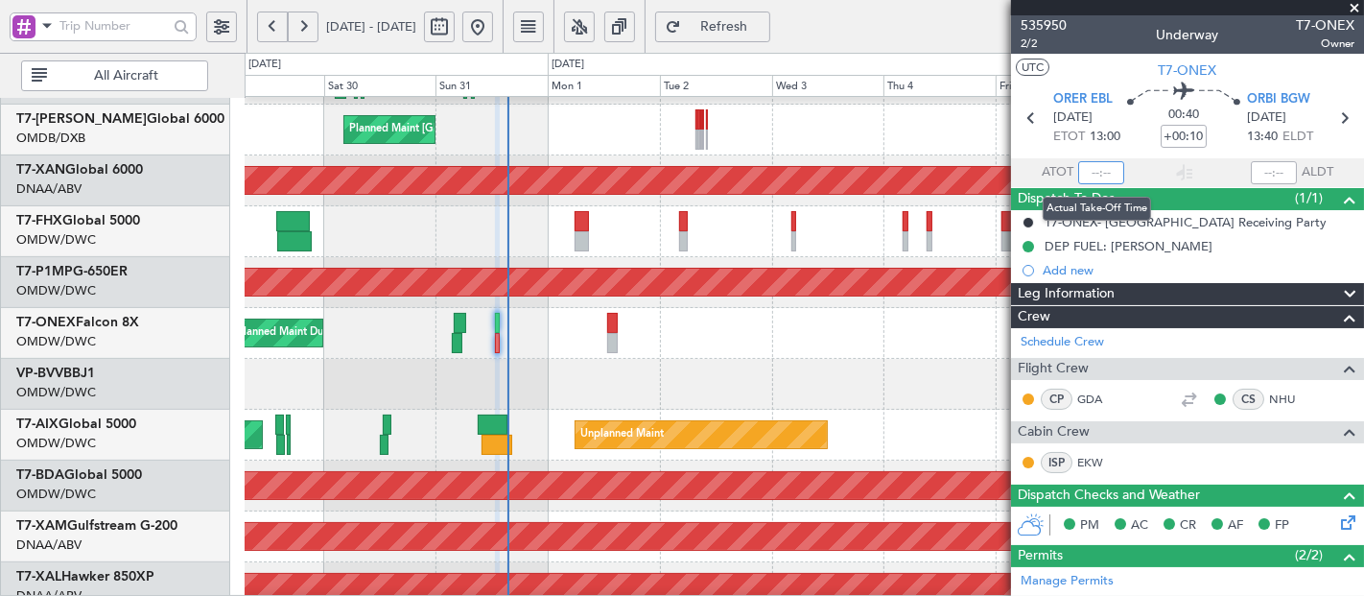
click at [1093, 172] on input "text" at bounding box center [1101, 172] width 46 height 23
click at [1096, 173] on input "text" at bounding box center [1101, 172] width 46 height 23
type input "15:22"
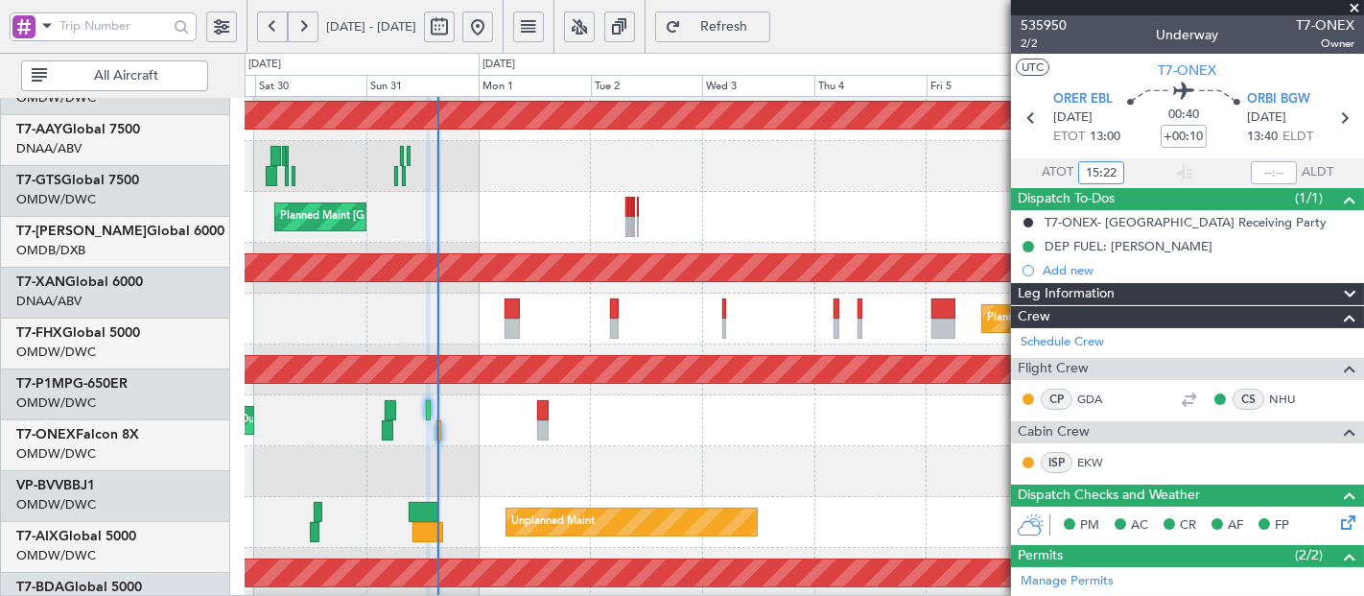
click at [514, 446] on div "Planned Maint Dubai (Al Maktoum Intl)" at bounding box center [804, 420] width 1119 height 51
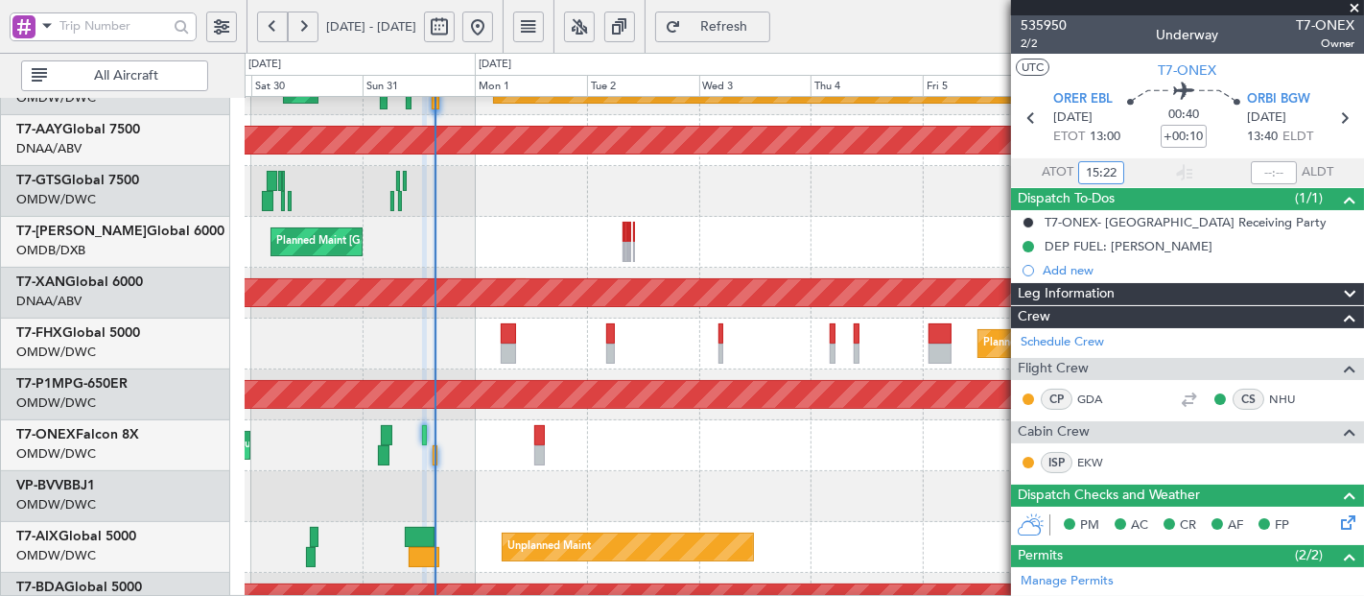
scroll to position [389, 0]
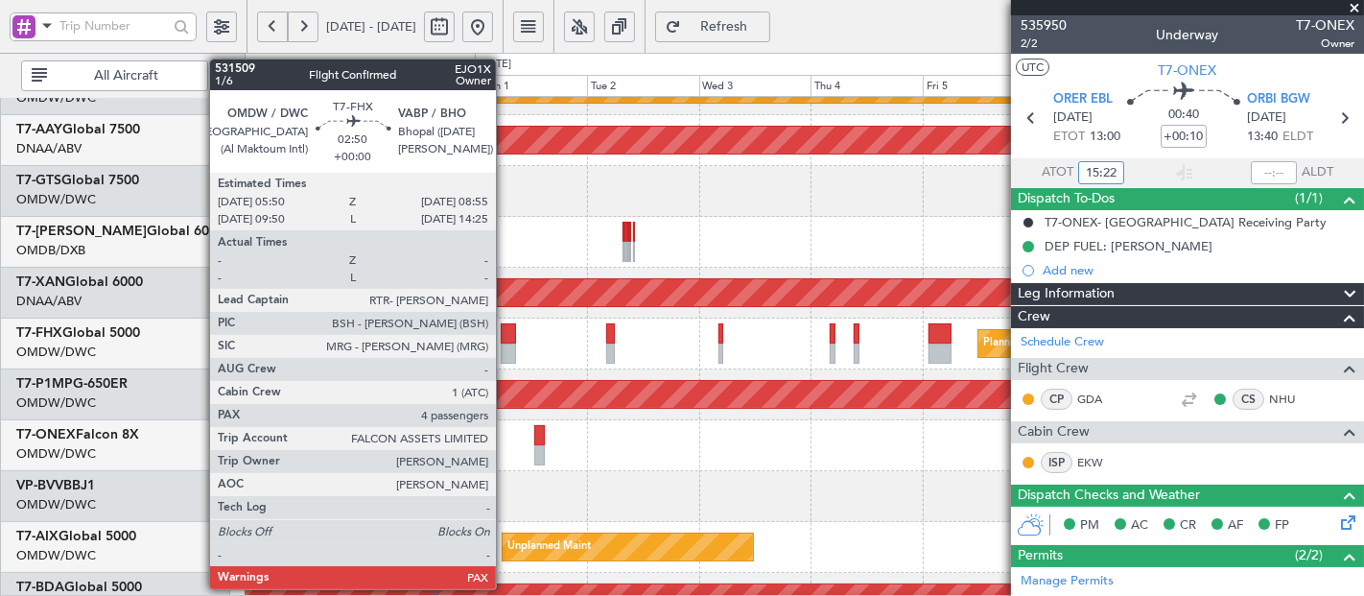
click at [506, 333] on div at bounding box center [508, 333] width 14 height 20
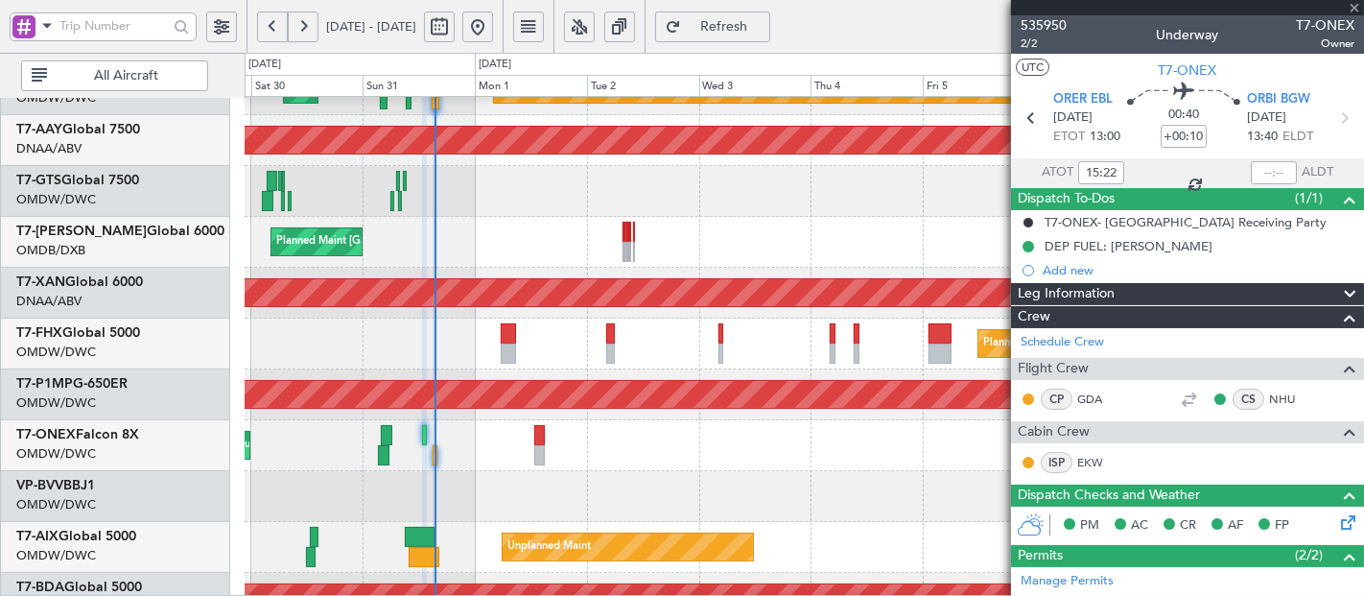
type input "4"
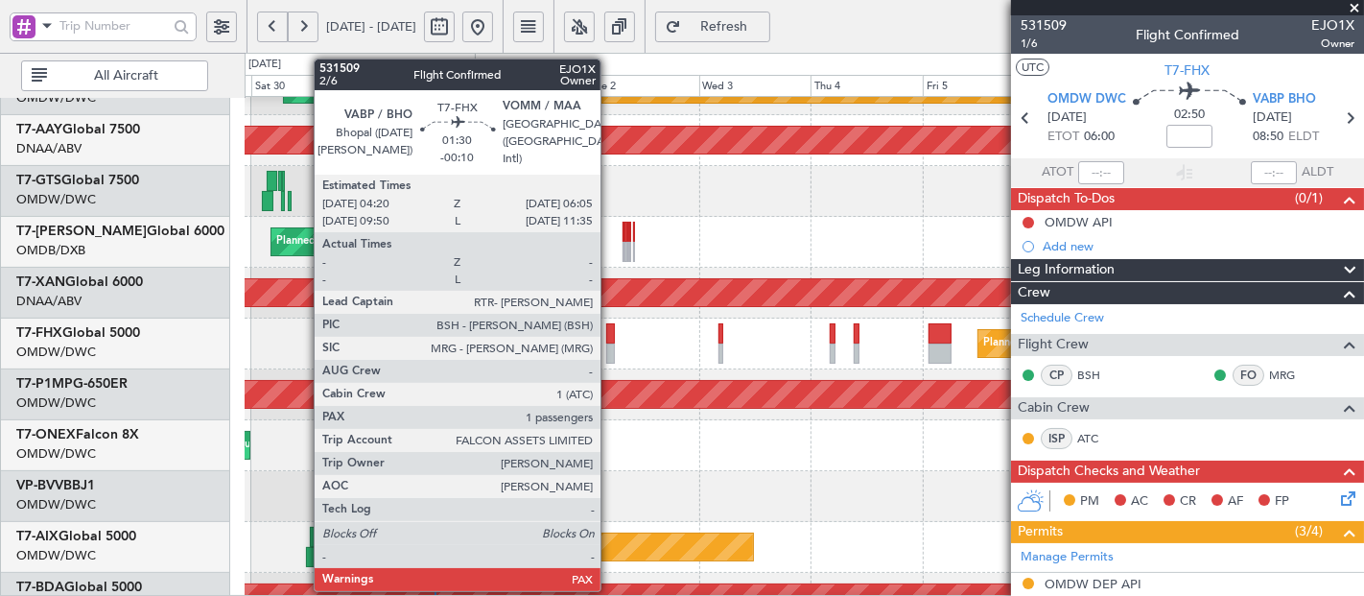
click at [610, 333] on div at bounding box center [610, 333] width 9 height 20
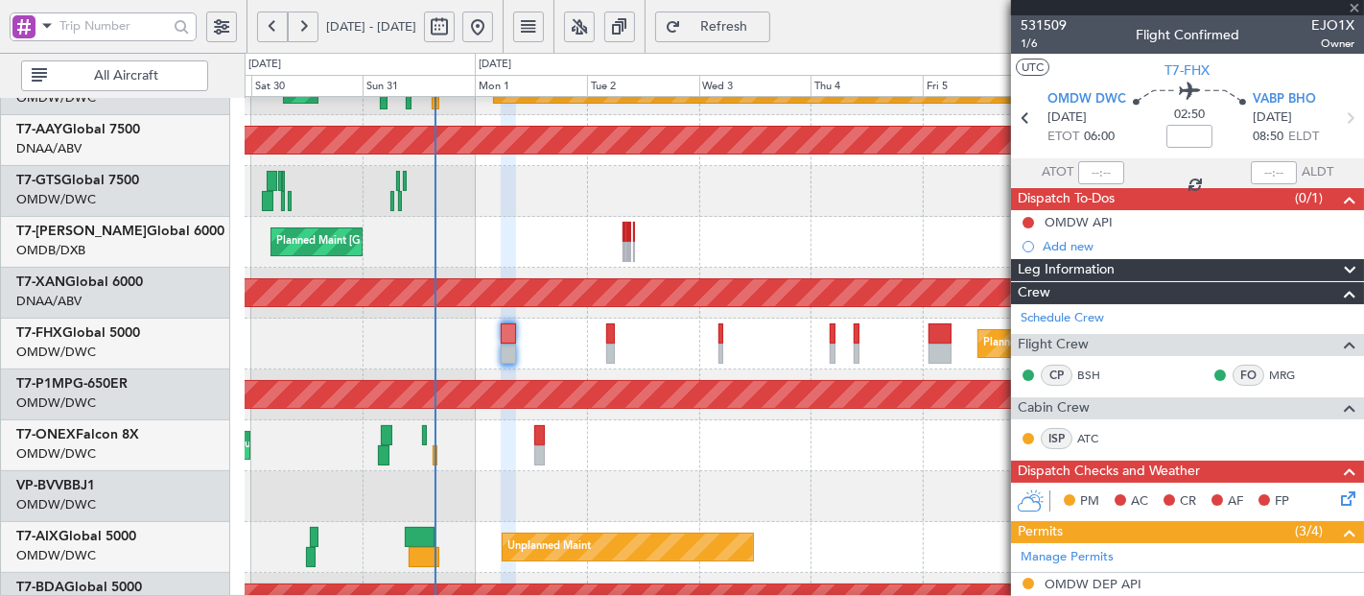
type input "-00:10"
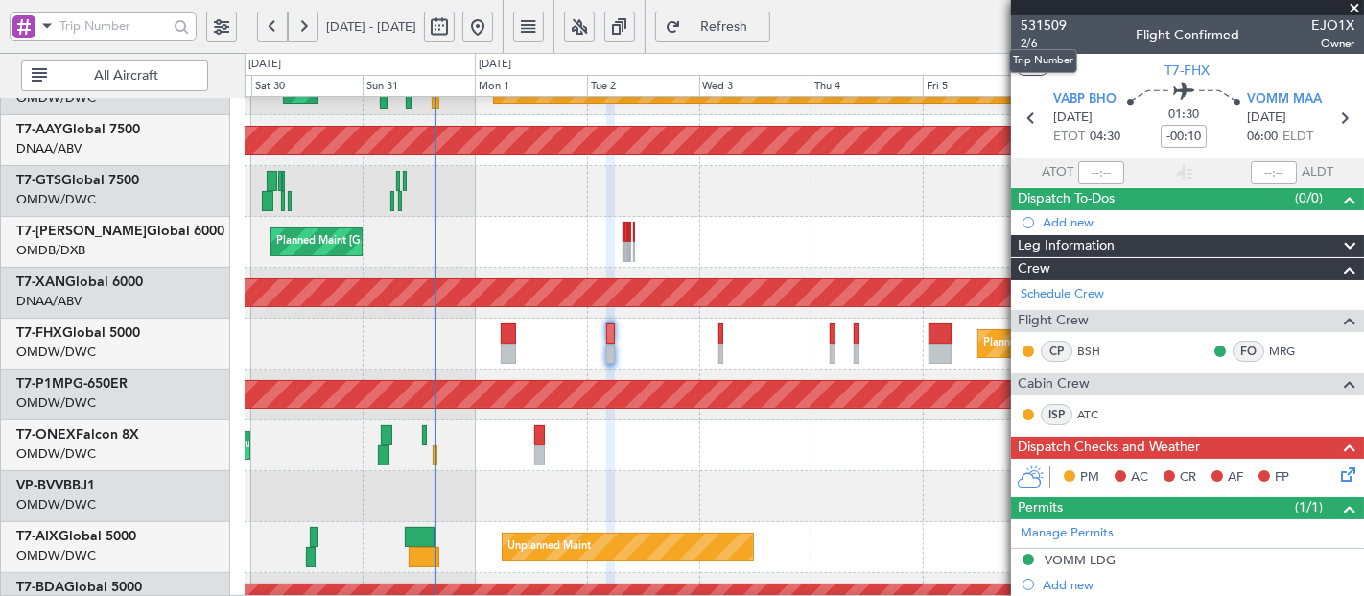
click at [1027, 44] on mat-tooltip-component "Trip Number" at bounding box center [1043, 60] width 95 height 51
click at [1033, 45] on span "2/6" at bounding box center [1044, 43] width 46 height 16
click at [756, 31] on span "Refresh" at bounding box center [724, 26] width 79 height 13
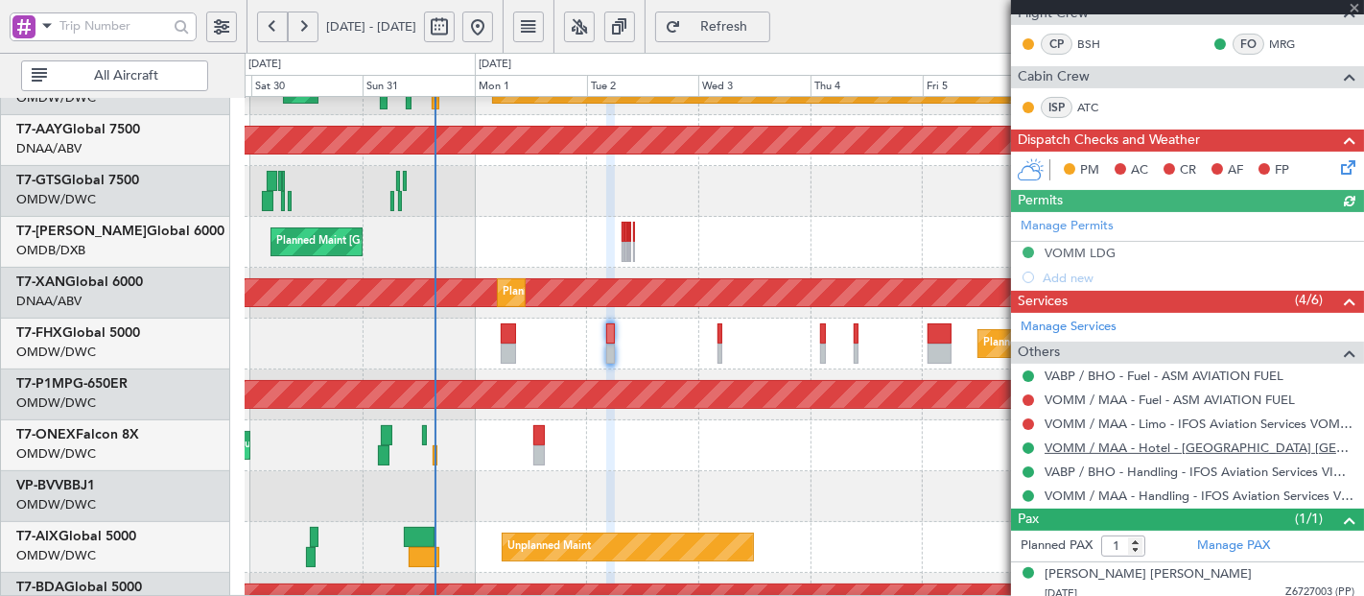
scroll to position [312, 0]
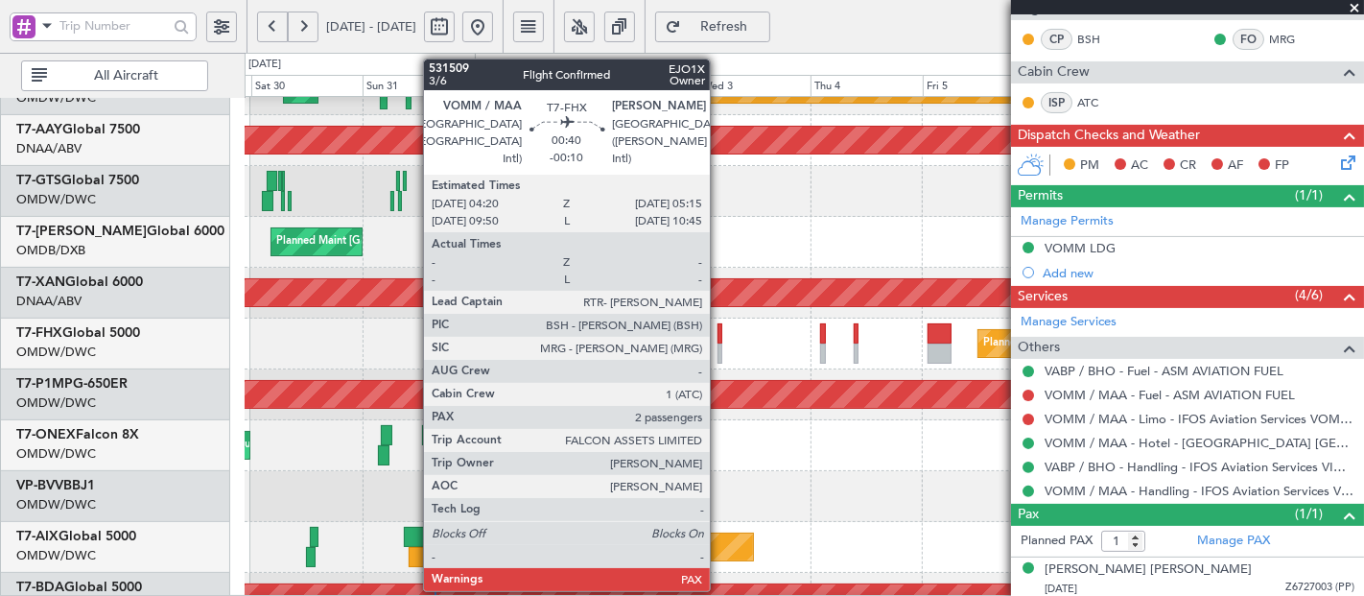
click at [719, 333] on div at bounding box center [720, 333] width 5 height 20
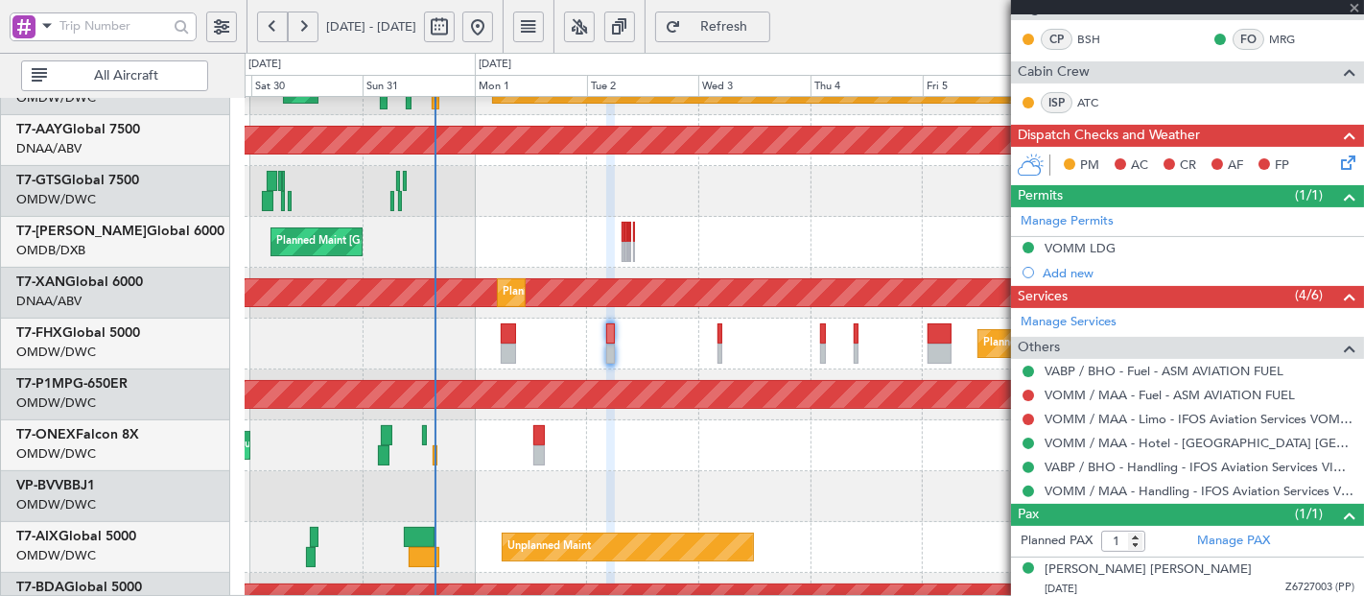
type input "2"
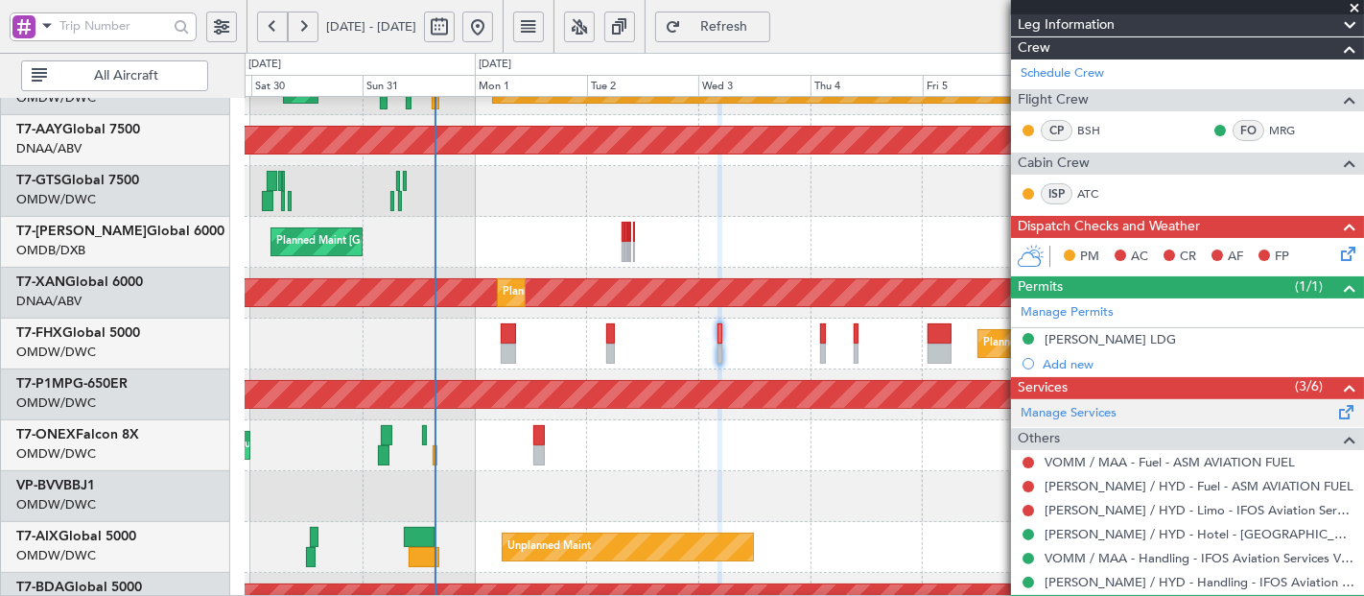
scroll to position [27, 0]
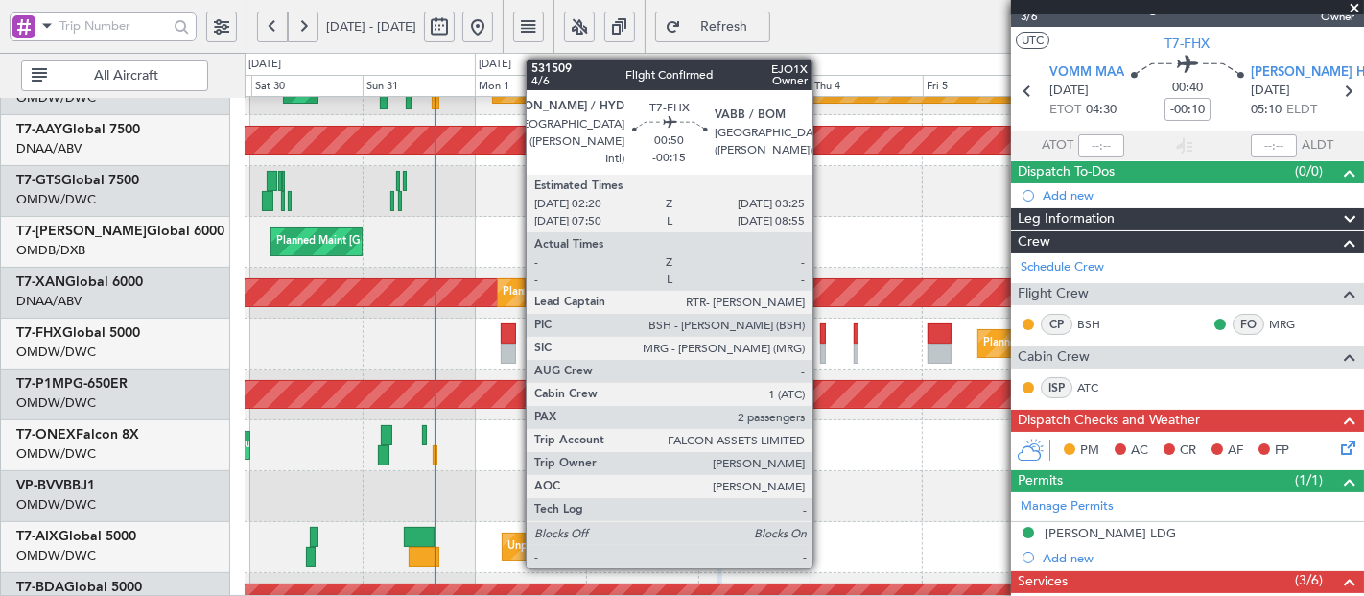
click at [822, 334] on div at bounding box center [823, 333] width 6 height 20
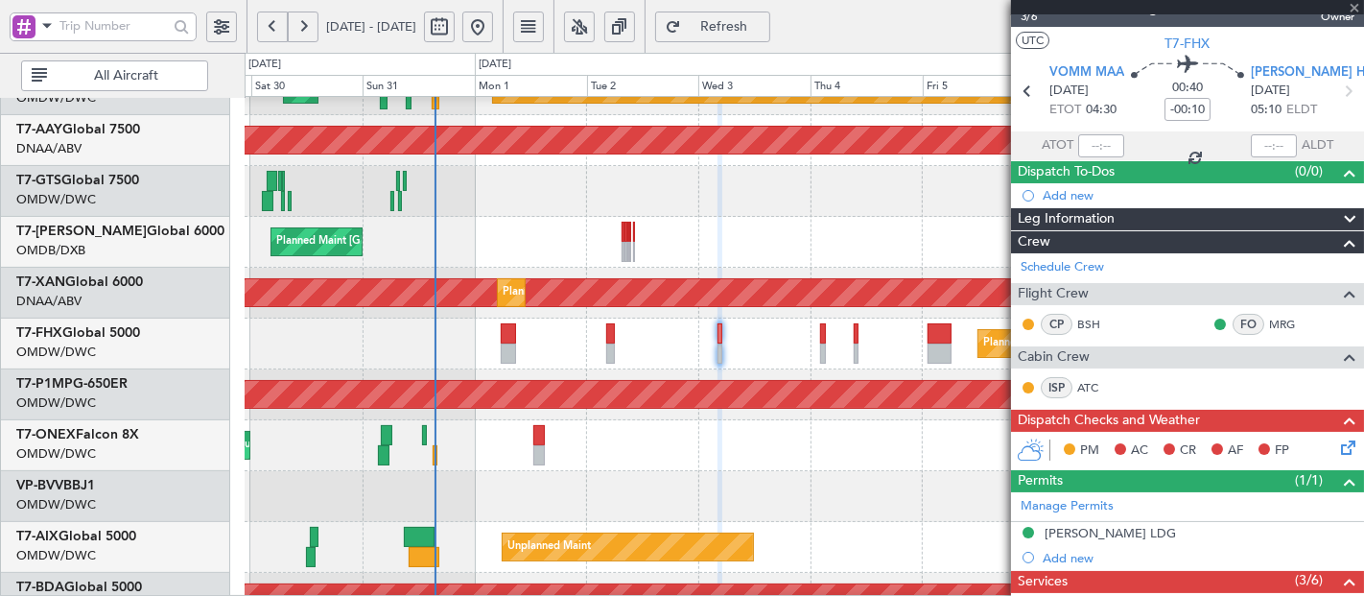
type input "-00:15"
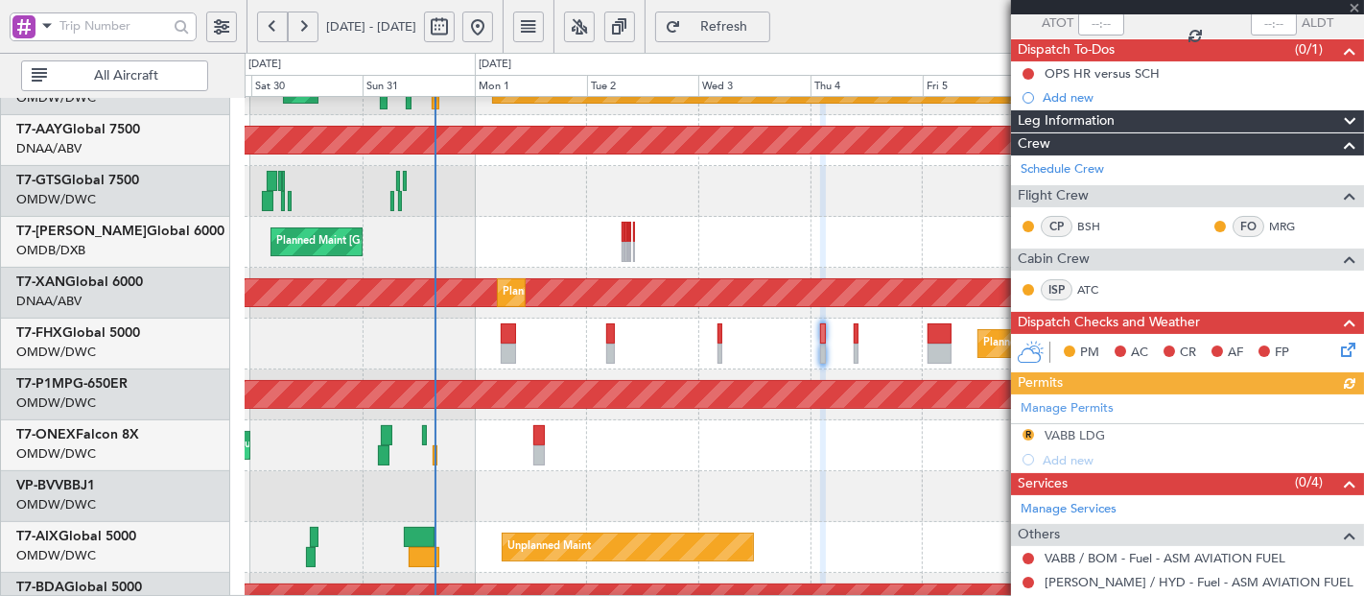
scroll to position [331, 0]
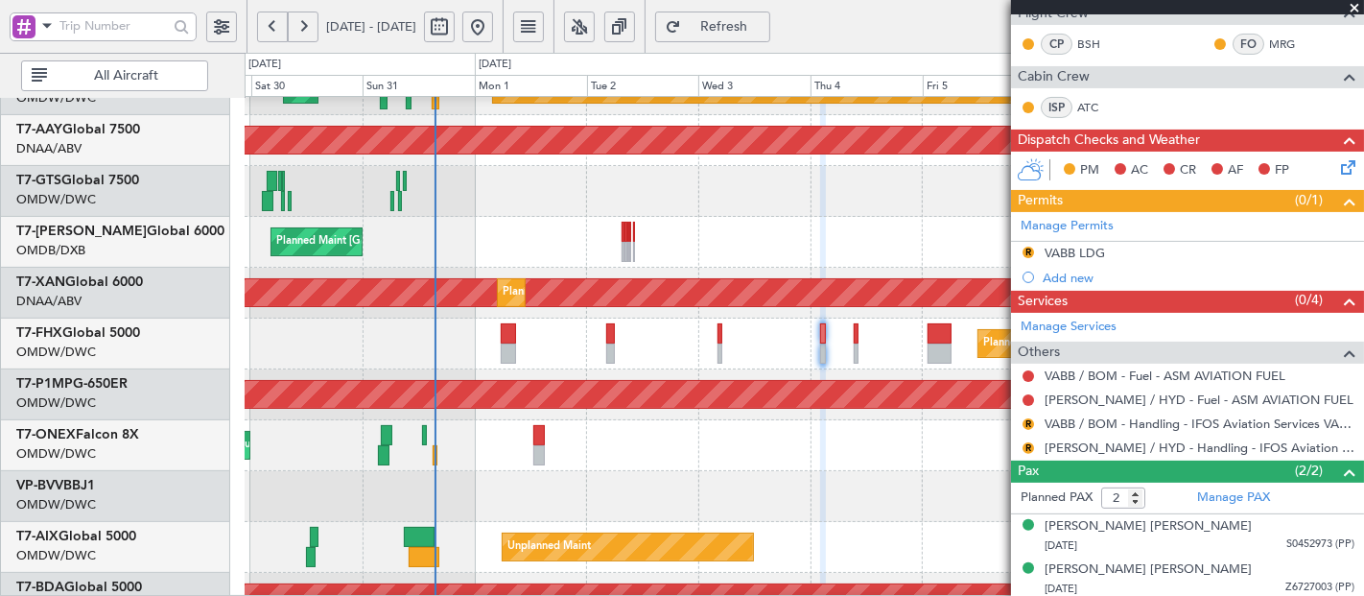
click at [1029, 247] on button "R" at bounding box center [1029, 253] width 12 height 12
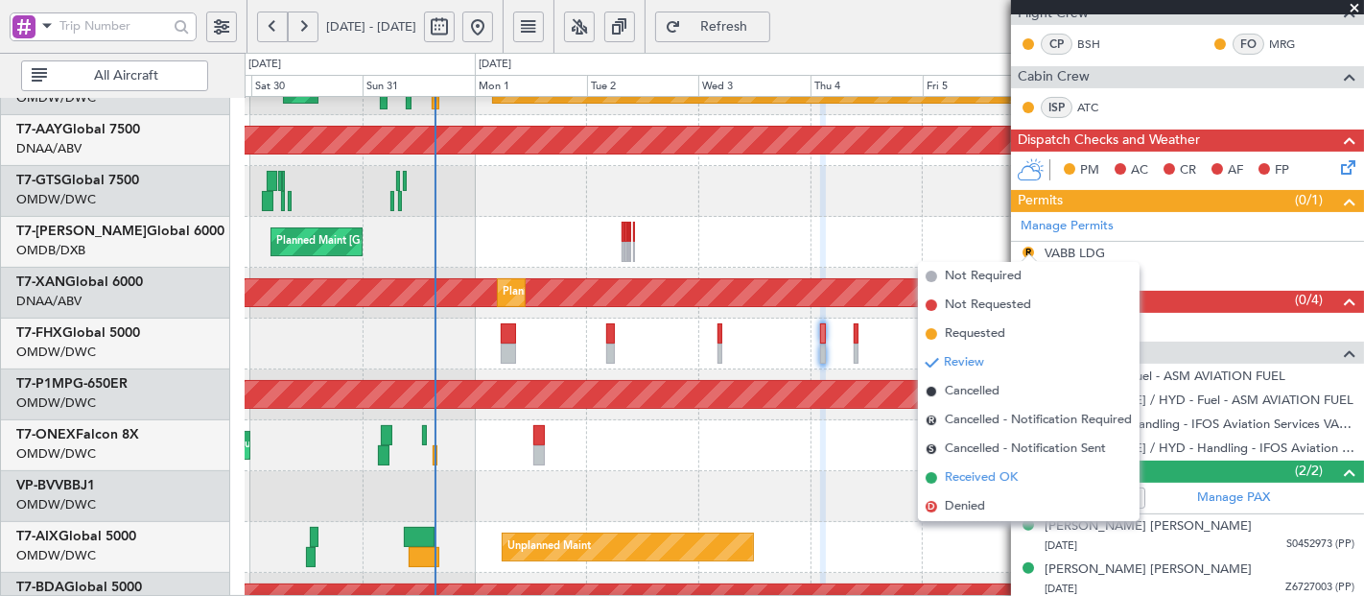
click at [956, 488] on li "Received OK" at bounding box center [1029, 477] width 222 height 29
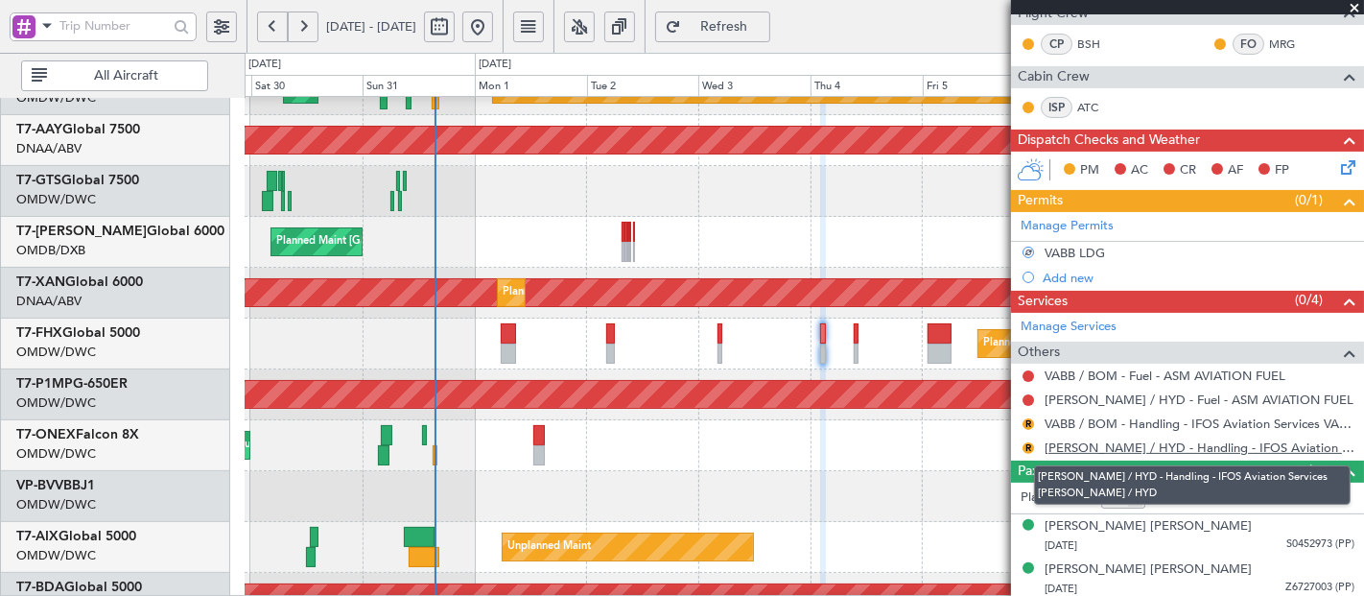
click at [1106, 444] on link "[PERSON_NAME] / HYD - Handling - IFOS Aviation Services [PERSON_NAME] / HYD" at bounding box center [1200, 447] width 310 height 16
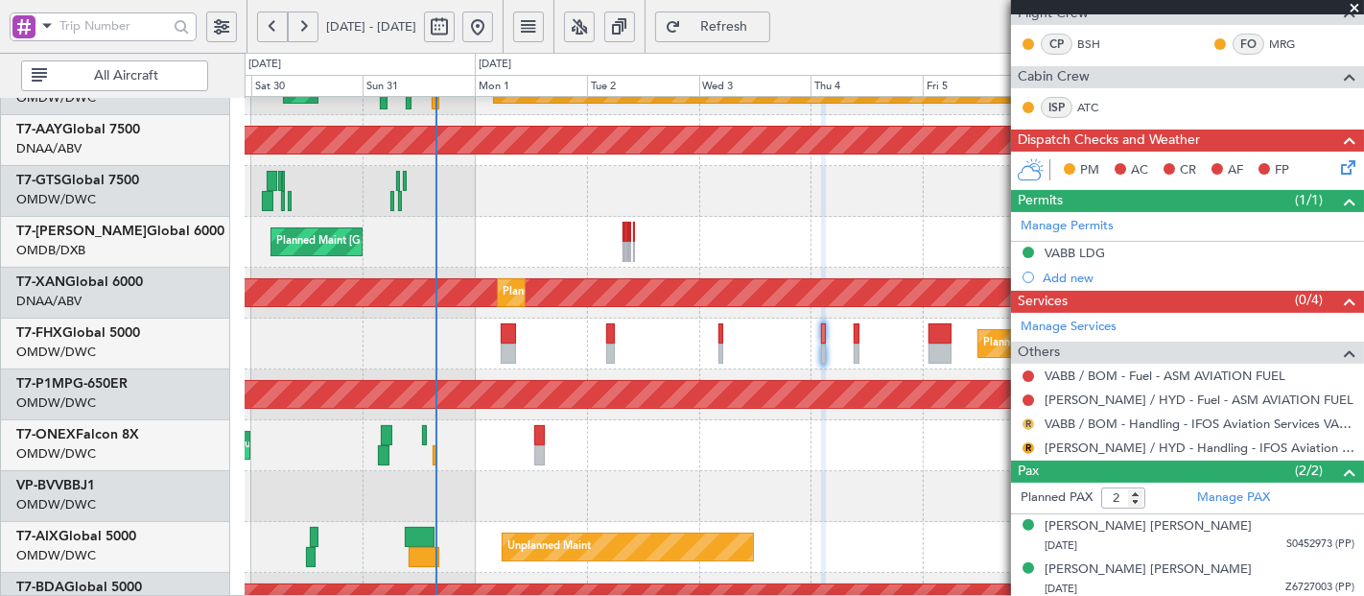
click at [1026, 419] on button "R" at bounding box center [1029, 424] width 12 height 12
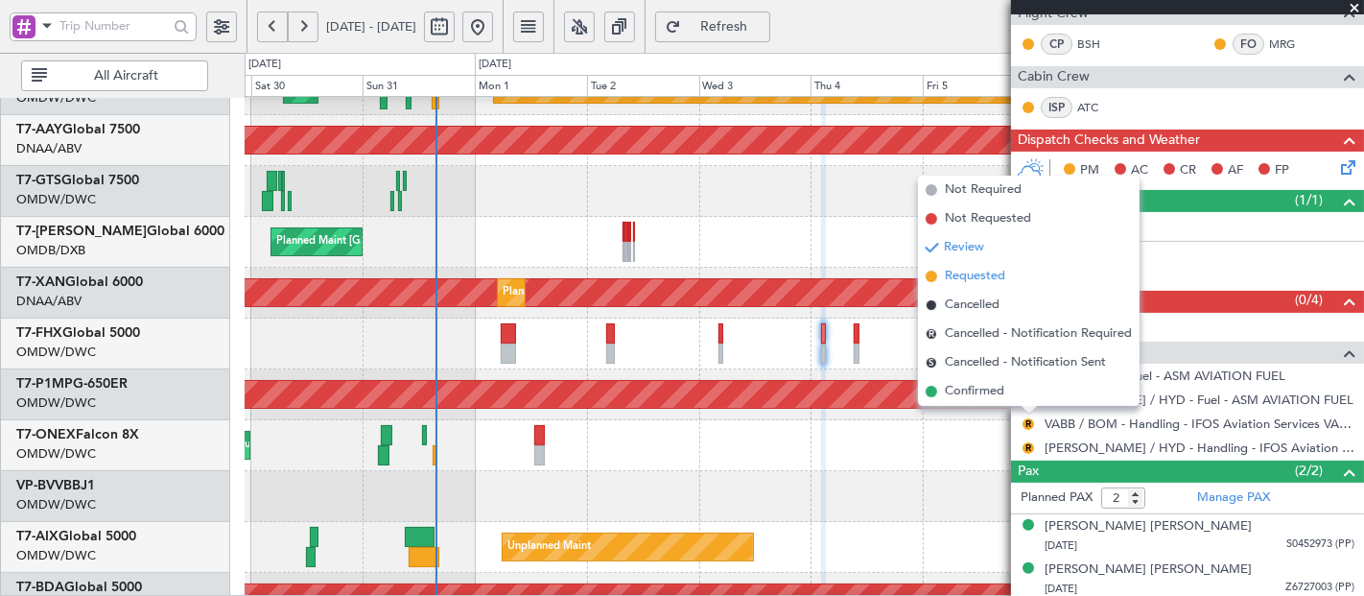
click at [976, 277] on span "Requested" at bounding box center [975, 276] width 60 height 19
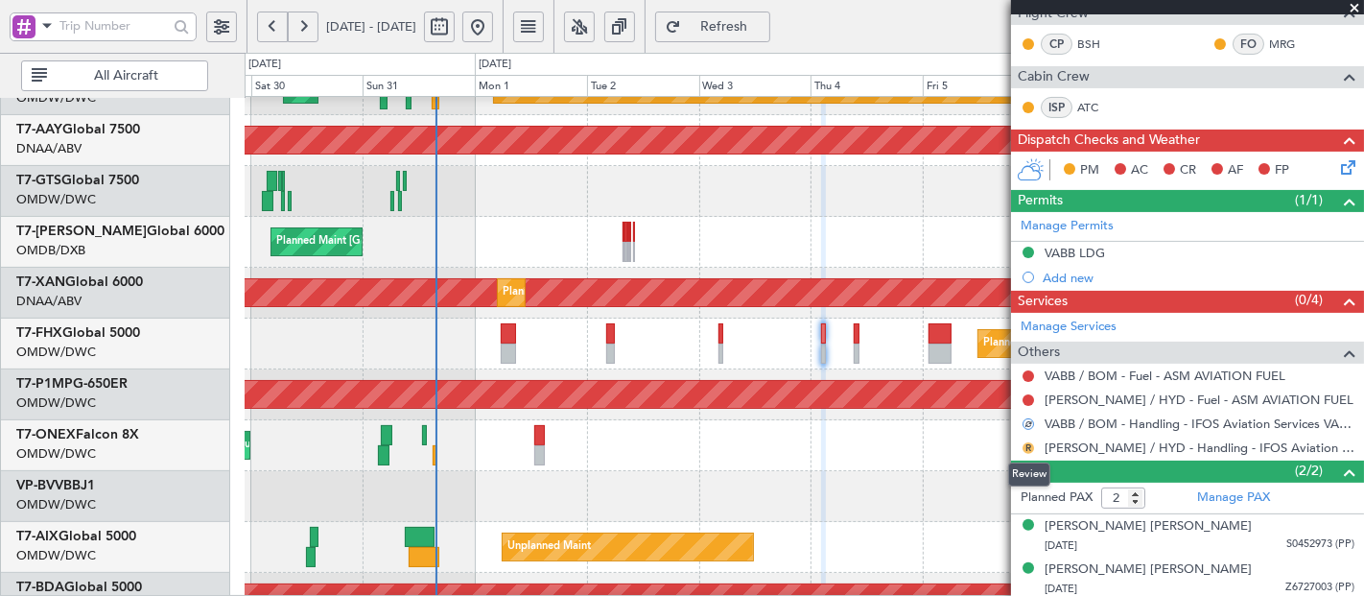
click at [1027, 444] on button "R" at bounding box center [1029, 448] width 12 height 12
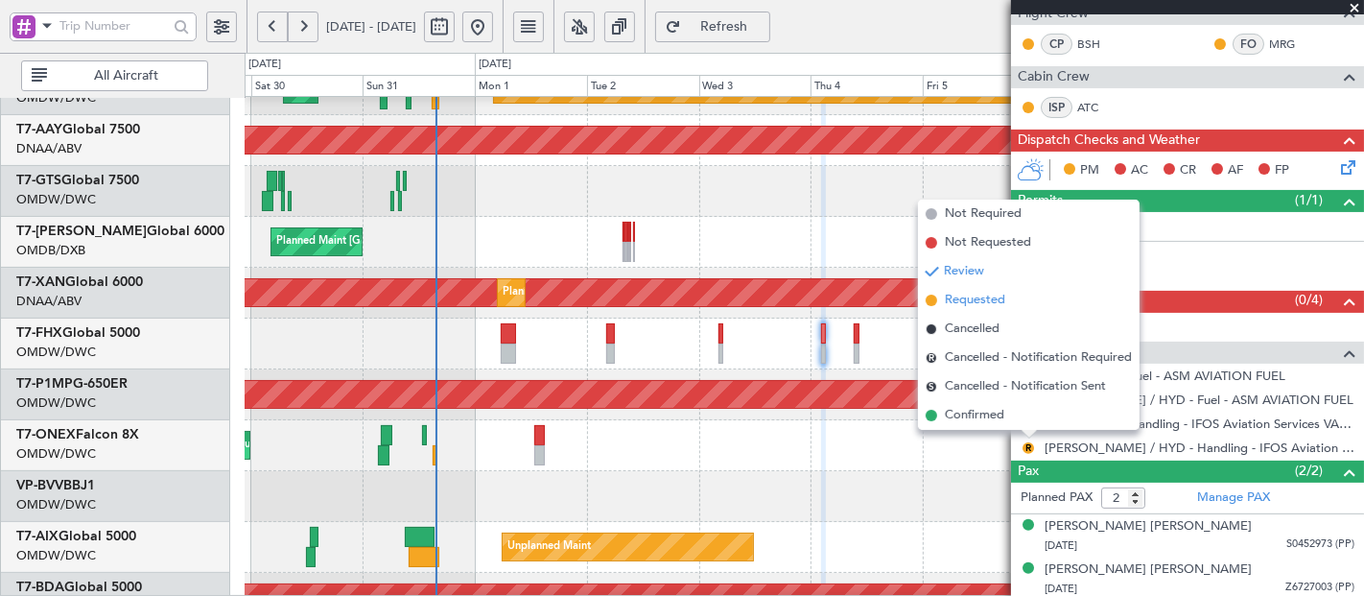
click at [964, 307] on span "Requested" at bounding box center [975, 300] width 60 height 19
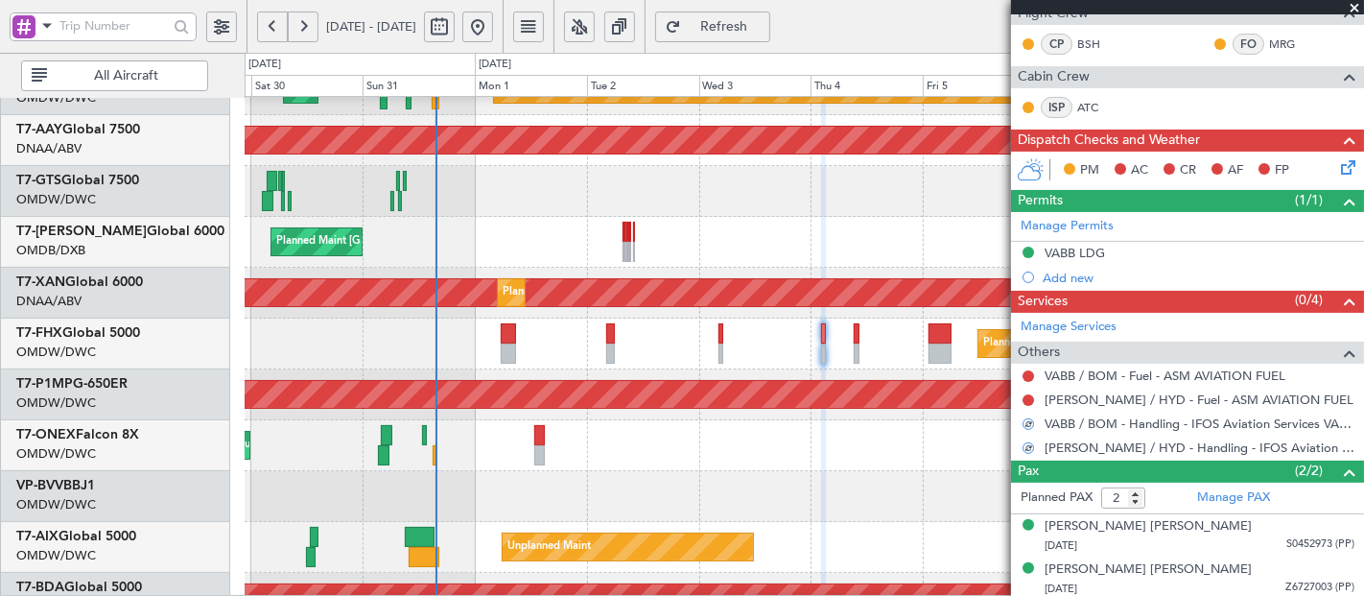
click at [731, 486] on div "Planned Maint Dubai (Al Maktoum Intl)" at bounding box center [805, 496] width 1120 height 51
